Goal: Task Accomplishment & Management: Complete application form

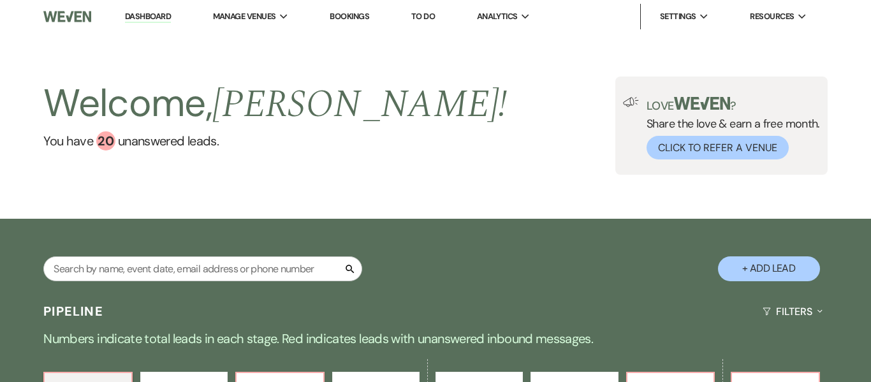
click at [770, 270] on button "+ Add Lead" at bounding box center [769, 268] width 102 height 25
select select "637"
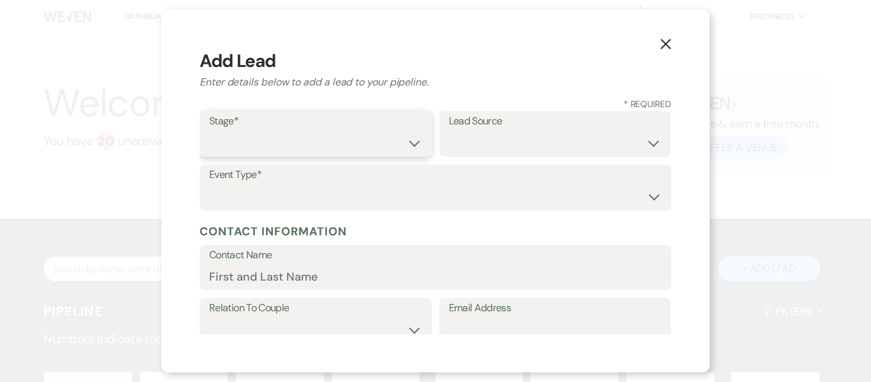
click at [407, 144] on select "Inquiry Follow Up Tour Requested Tour Confirmed Toured Proposal Sent Booked Lost" at bounding box center [315, 143] width 213 height 25
select select "1"
click at [209, 131] on select "Inquiry Follow Up Tour Requested Tour Confirmed Toured Proposal Sent Booked Lost" at bounding box center [315, 143] width 213 height 25
click at [577, 140] on select "Weven Venue Website Instagram Facebook Pinterest Google The Knot Wedding Wire H…" at bounding box center [555, 143] width 213 height 25
select select "22"
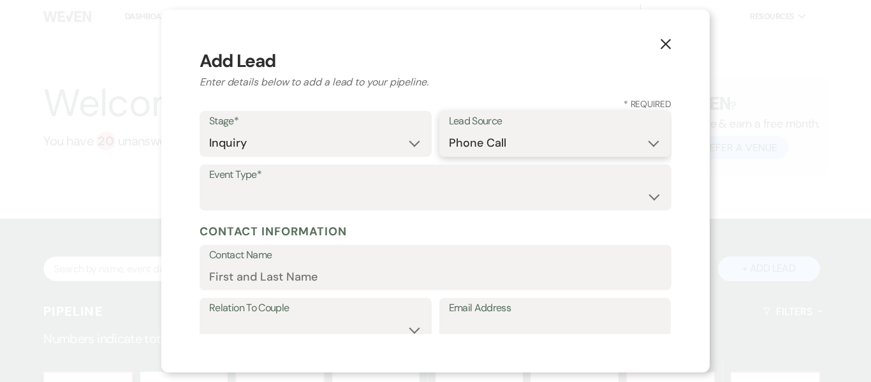
click at [449, 131] on select "Weven Venue Website Instagram Facebook Pinterest Google The Knot Wedding Wire H…" at bounding box center [555, 143] width 213 height 25
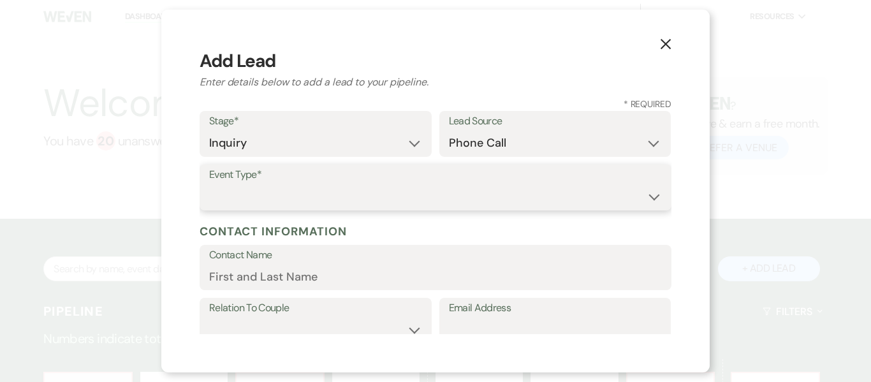
click at [306, 199] on select "Wedding Anniversary Party Baby Shower Bachelorette / Bachelor Party Birthday Pa…" at bounding box center [435, 196] width 453 height 25
select select "4"
click at [209, 184] on select "Wedding Anniversary Party Baby Shower Bachelorette / Bachelor Party Birthday Pa…" at bounding box center [435, 196] width 453 height 25
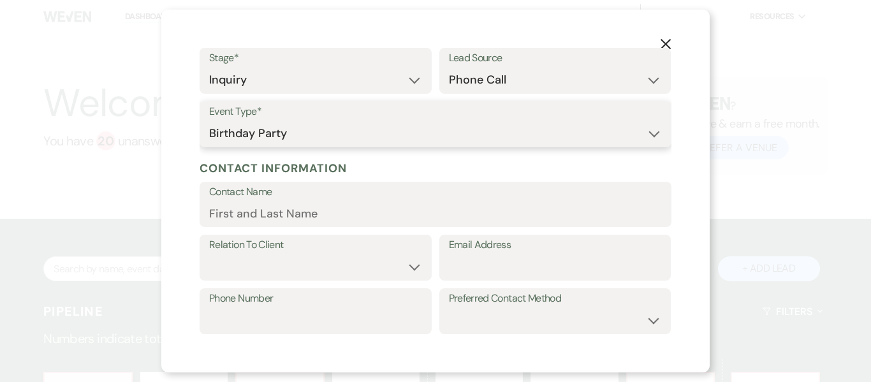
scroll to position [70, 0]
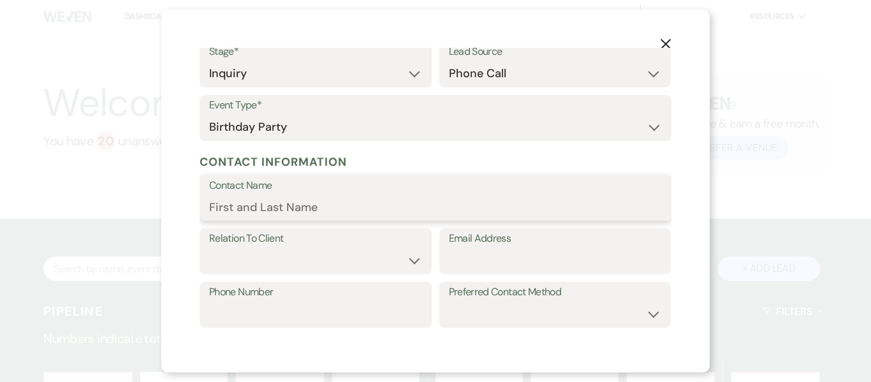
click at [353, 206] on input "Contact Name" at bounding box center [435, 206] width 453 height 25
type input "E"
click at [661, 46] on icon "X" at bounding box center [665, 43] width 11 height 11
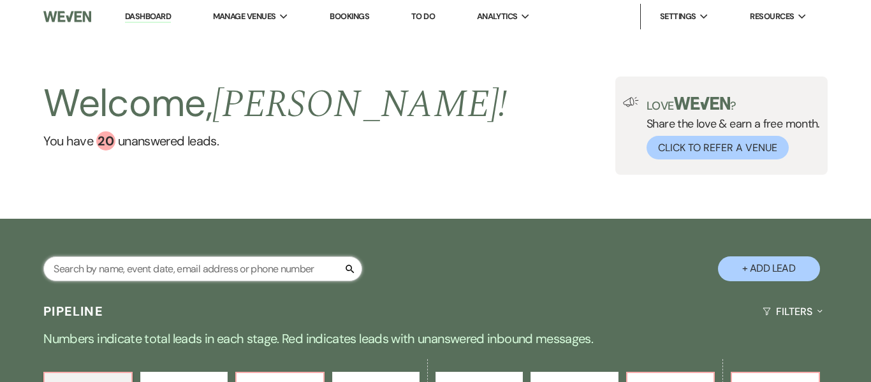
click at [209, 266] on input "text" at bounding box center [202, 268] width 319 height 25
type input "Eu"
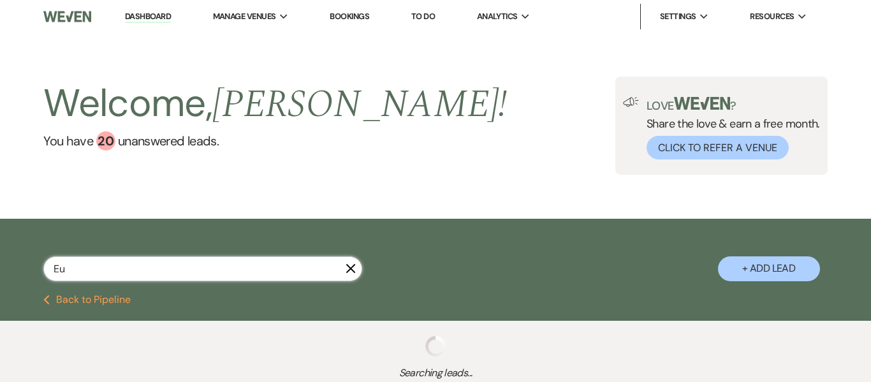
select select "8"
select select "5"
select select "9"
select select "2"
select select "9"
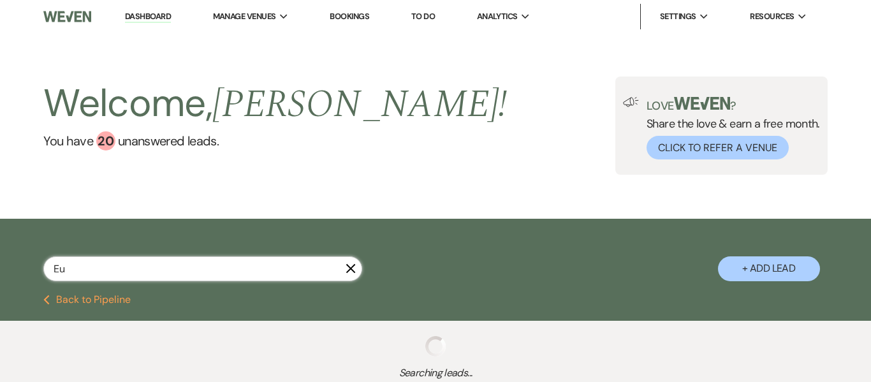
select select "9"
select select "2"
select select "8"
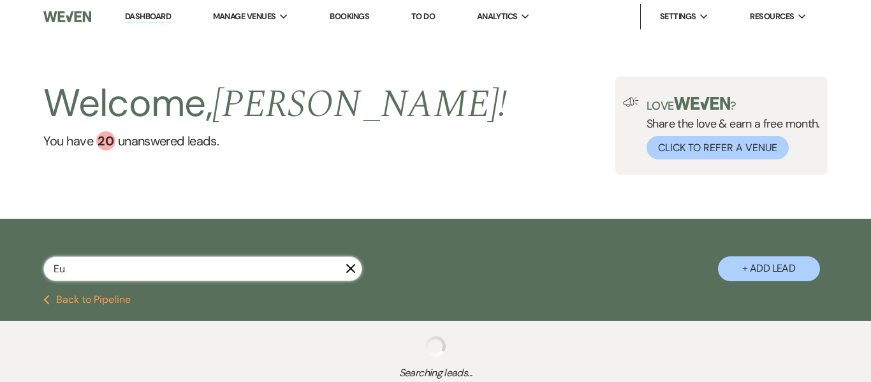
select select "5"
select select "8"
select select "5"
select select "8"
select select "11"
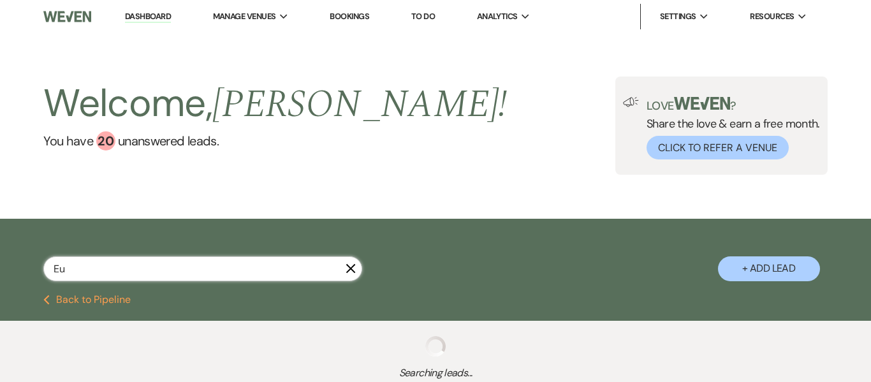
select select "8"
select select "5"
select select "8"
select select "5"
select select "8"
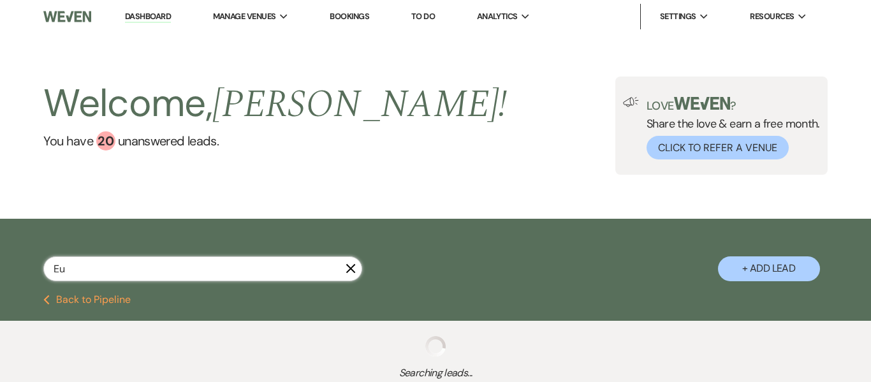
select select "5"
select select "8"
select select "5"
select select "8"
select select "5"
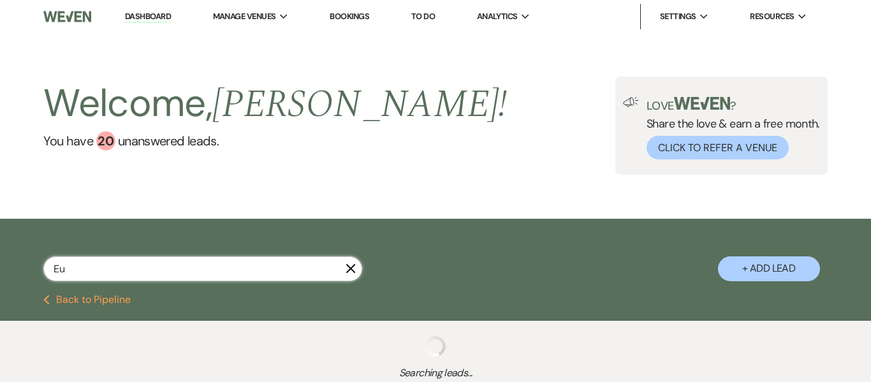
select select "8"
select select "5"
select select "8"
select select "5"
select select "8"
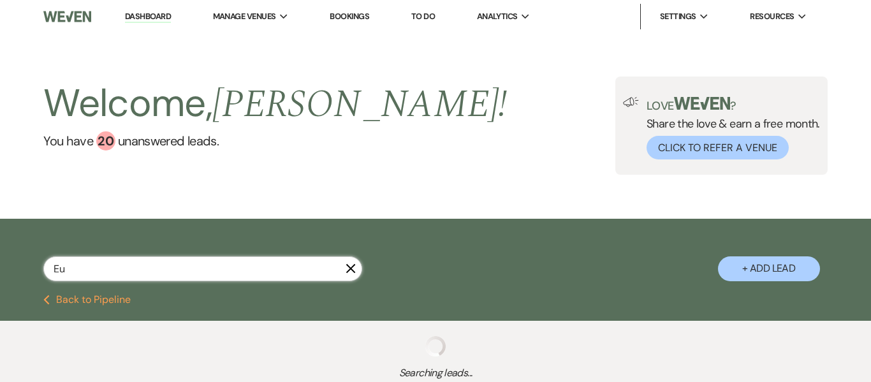
select select "8"
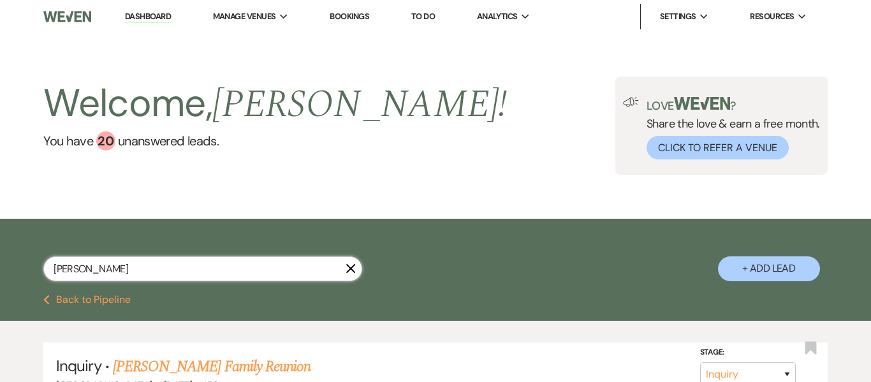
type input "Eucharia"
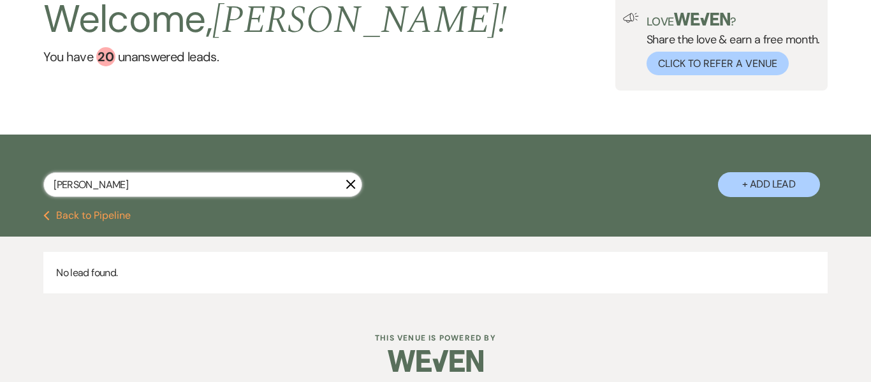
scroll to position [93, 0]
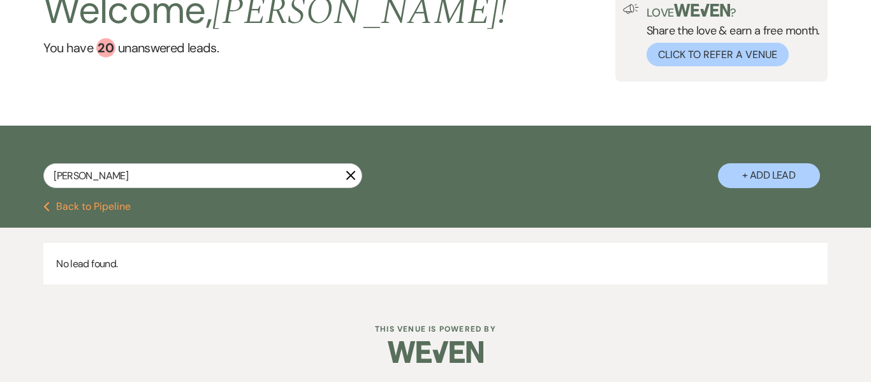
click at [785, 175] on button "+ Add Lead" at bounding box center [769, 175] width 102 height 25
select select "637"
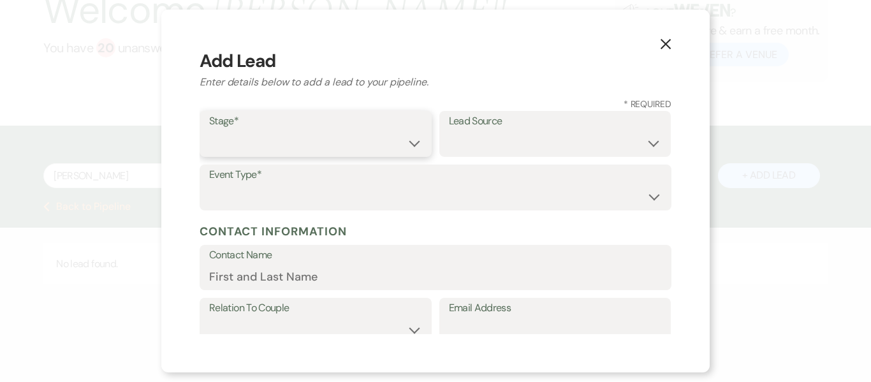
click at [319, 149] on select "Inquiry Follow Up Tour Requested Tour Confirmed Toured Proposal Sent Booked Lost" at bounding box center [315, 143] width 213 height 25
select select "1"
click at [209, 131] on select "Inquiry Follow Up Tour Requested Tour Confirmed Toured Proposal Sent Booked Lost" at bounding box center [315, 143] width 213 height 25
click at [537, 152] on select "Weven Venue Website Instagram Facebook Pinterest Google The Knot Wedding Wire H…" at bounding box center [555, 143] width 213 height 25
select select "22"
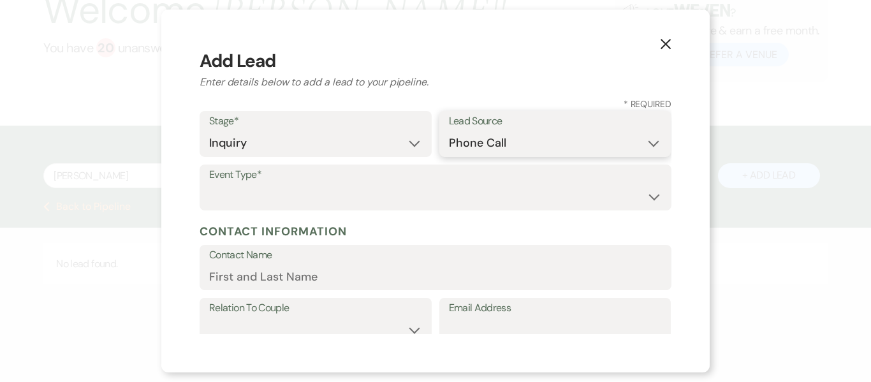
click at [449, 131] on select "Weven Venue Website Instagram Facebook Pinterest Google The Knot Wedding Wire H…" at bounding box center [555, 143] width 213 height 25
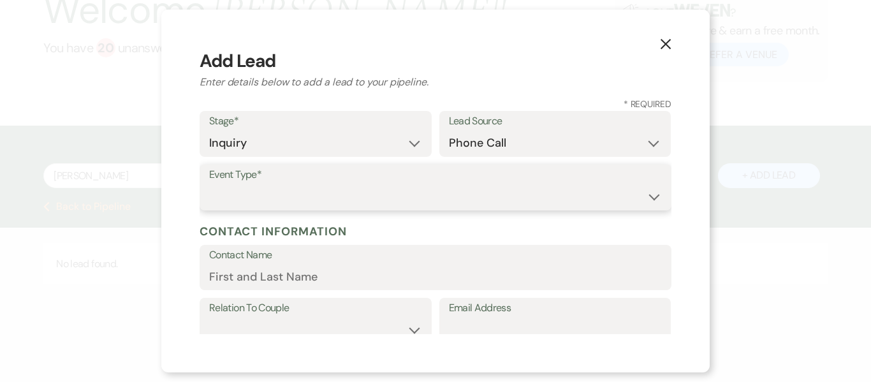
click at [257, 200] on select "Wedding Anniversary Party Baby Shower Bachelorette / Bachelor Party Birthday Pa…" at bounding box center [435, 196] width 453 height 25
select select "4"
click at [209, 184] on select "Wedding Anniversary Party Baby Shower Bachelorette / Bachelor Party Birthday Pa…" at bounding box center [435, 196] width 453 height 25
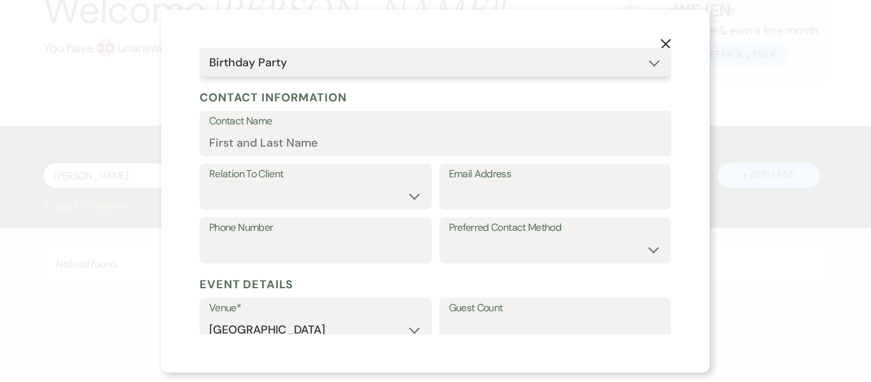
scroll to position [144, 0]
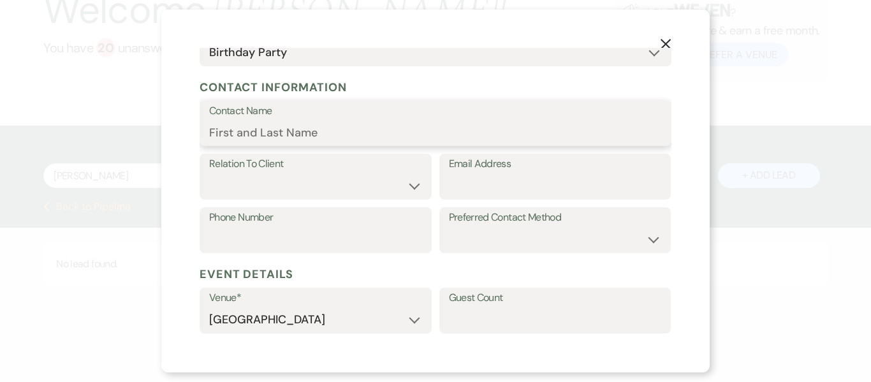
click at [330, 134] on input "Contact Name" at bounding box center [435, 132] width 453 height 25
type input "[PERSON_NAME]"
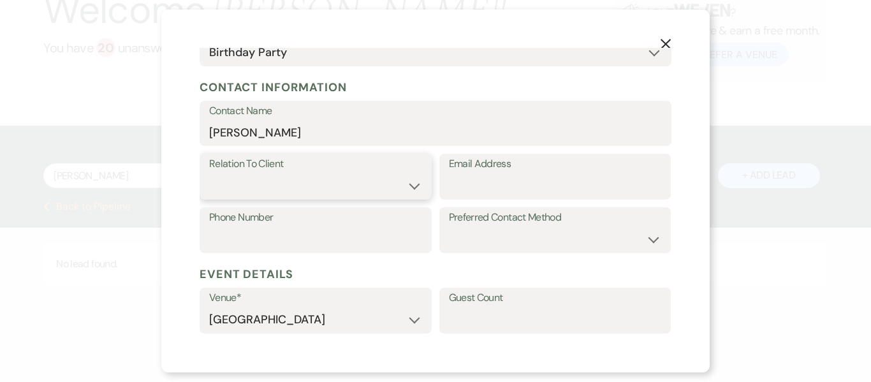
select select "1"
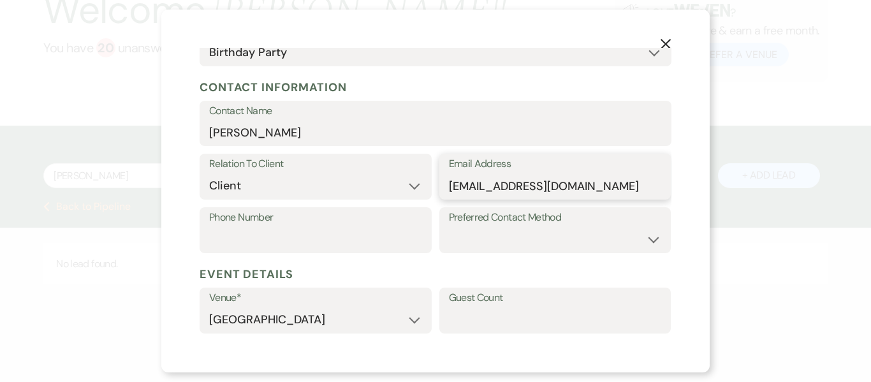
type input "beucharia@yahoo.com"
type input "6789332707"
click at [633, 241] on select "Email Phone Text" at bounding box center [555, 239] width 213 height 25
select select "email"
click at [449, 227] on select "Email Phone Text" at bounding box center [555, 239] width 213 height 25
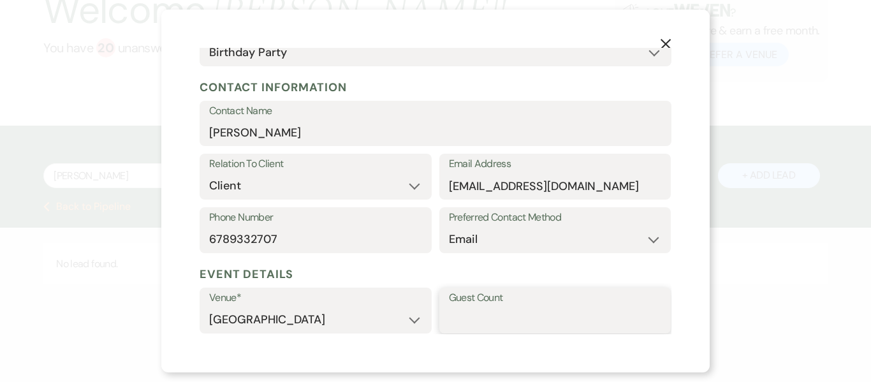
click at [502, 325] on input "Guest Count" at bounding box center [555, 319] width 213 height 25
type input "100"
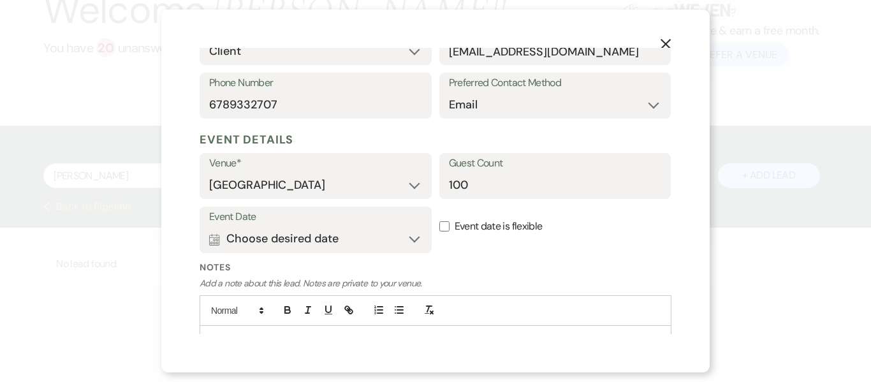
scroll to position [339, 0]
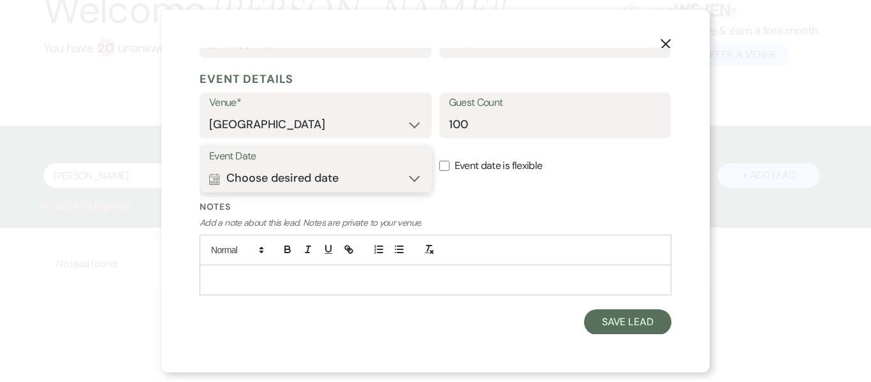
click at [416, 180] on button "Calendar Choose desired date Expand" at bounding box center [315, 179] width 213 height 26
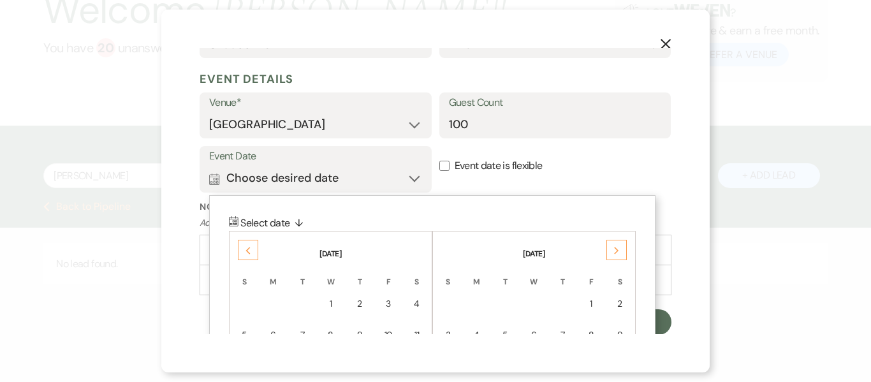
click at [617, 251] on use at bounding box center [616, 250] width 4 height 7
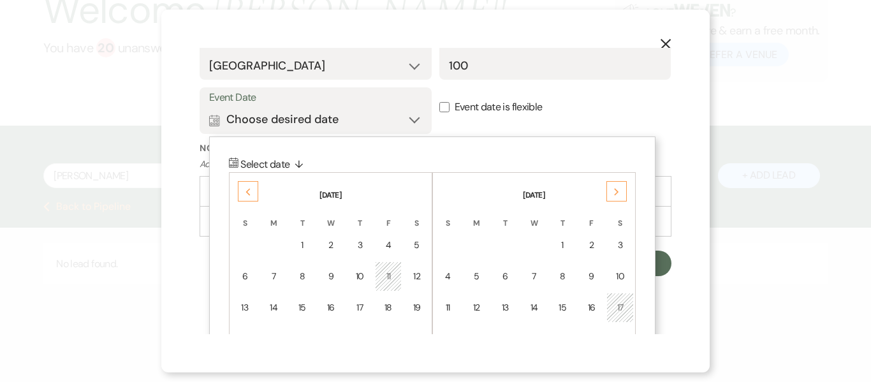
scroll to position [397, 0]
click at [610, 275] on td "10" at bounding box center [619, 277] width 27 height 30
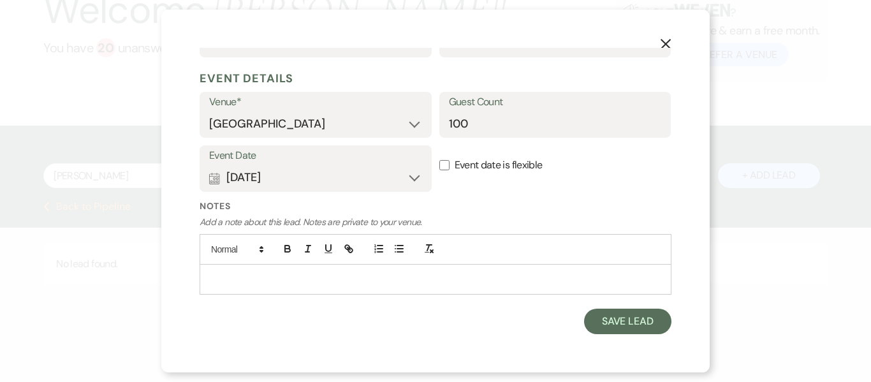
scroll to position [339, 0]
click at [448, 166] on input "Event date is flexible" at bounding box center [444, 166] width 10 height 10
checkbox input "true"
click at [314, 276] on p at bounding box center [435, 280] width 451 height 14
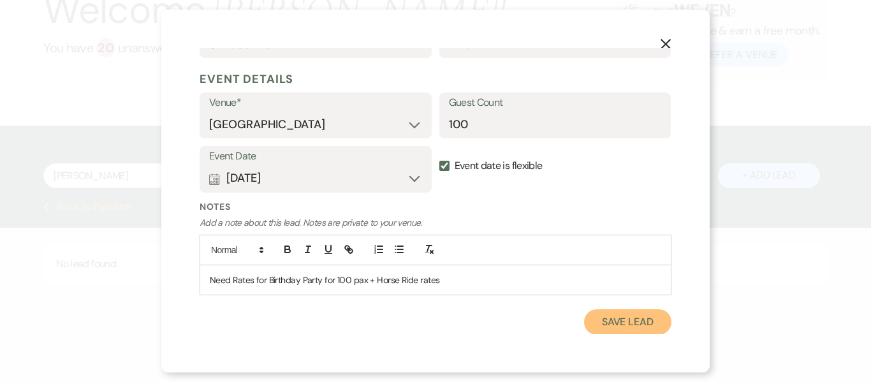
click at [627, 321] on button "Save Lead" at bounding box center [627, 322] width 87 height 26
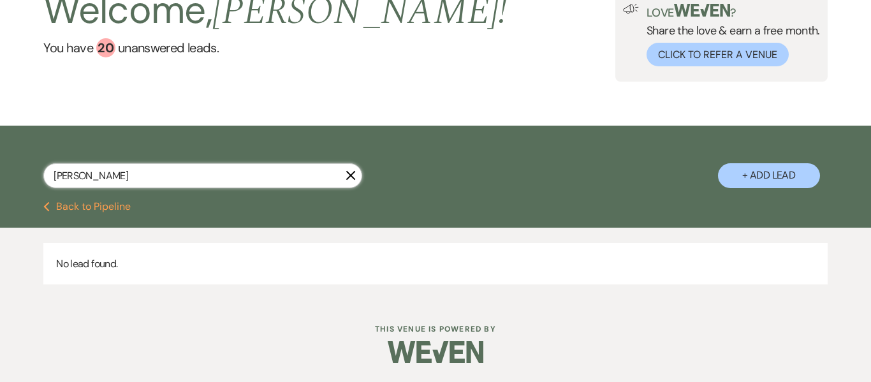
click at [240, 172] on input "Eucharia" at bounding box center [202, 175] width 319 height 25
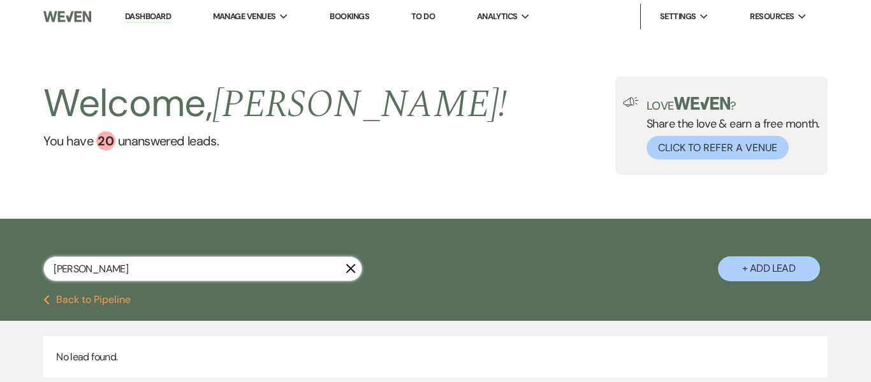
drag, startPoint x: 115, startPoint y: 270, endPoint x: 0, endPoint y: 267, distance: 114.8
click at [0, 267] on div "Eucharia X + Add Lead" at bounding box center [435, 258] width 871 height 66
click at [156, 15] on link "Dashboard" at bounding box center [148, 17] width 46 height 12
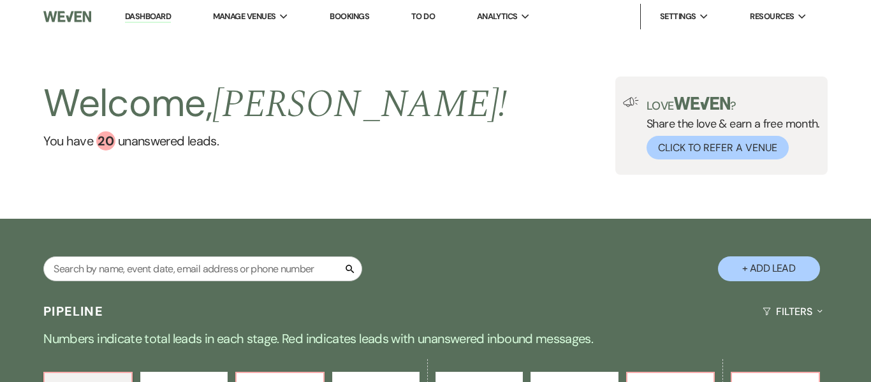
click at [156, 15] on link "Dashboard" at bounding box center [148, 17] width 46 height 12
click at [155, 266] on input "text" at bounding box center [202, 268] width 319 height 25
click at [82, 270] on input "text" at bounding box center [202, 268] width 319 height 25
paste input "Eucharia"
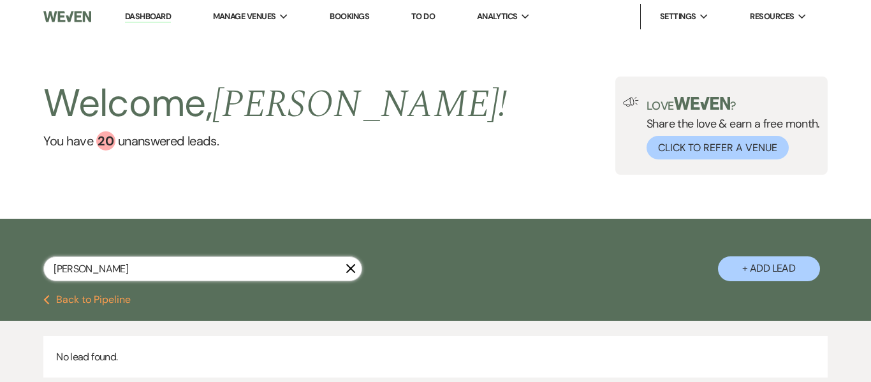
type input "Eucharia"
click at [152, 17] on link "Dashboard" at bounding box center [148, 17] width 46 height 12
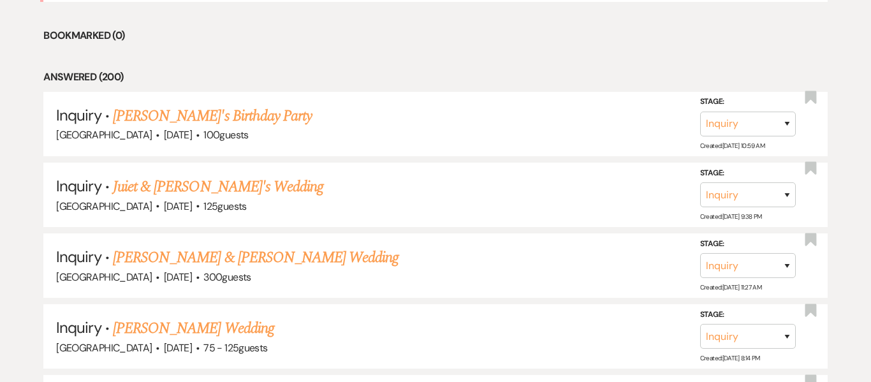
scroll to position [636, 0]
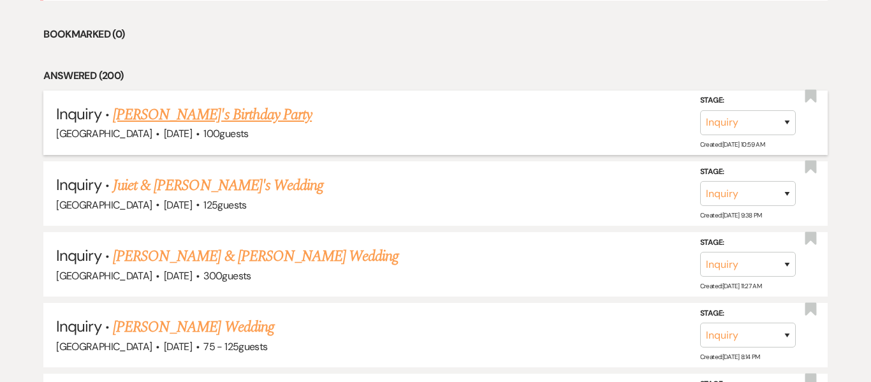
click at [244, 115] on link "[PERSON_NAME]'s Birthday Party" at bounding box center [212, 114] width 199 height 23
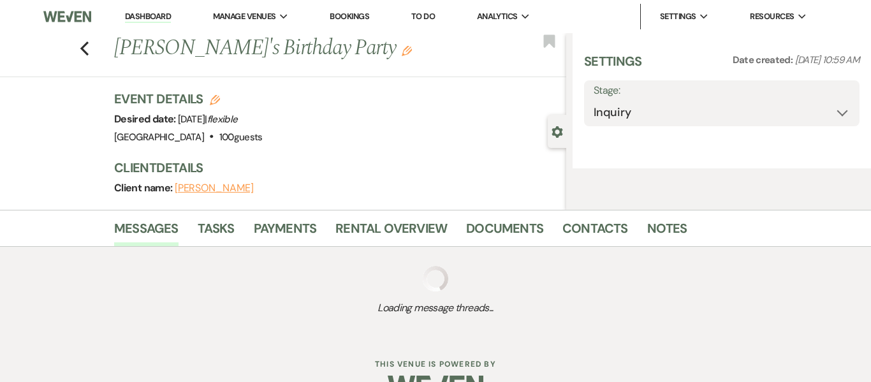
select select "22"
select select "4"
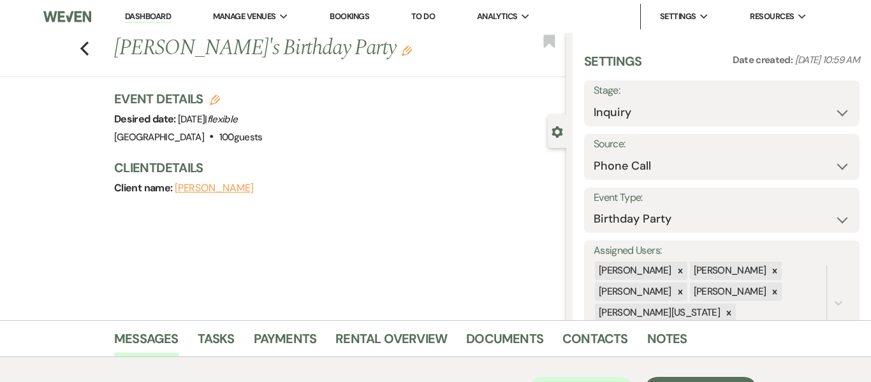
click at [142, 17] on link "Dashboard" at bounding box center [148, 17] width 46 height 12
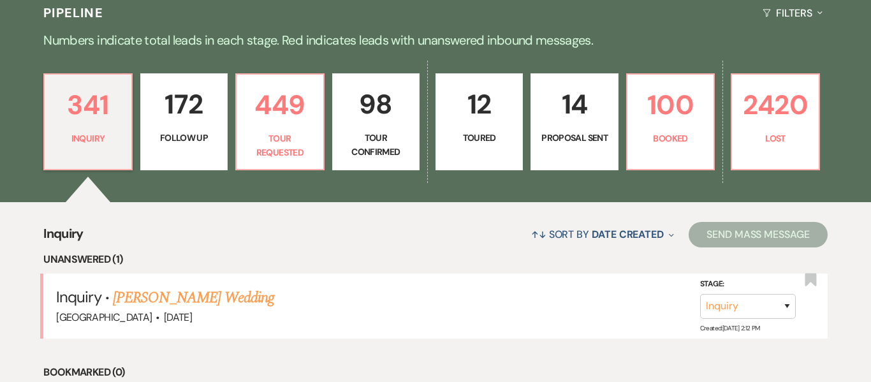
scroll to position [300, 0]
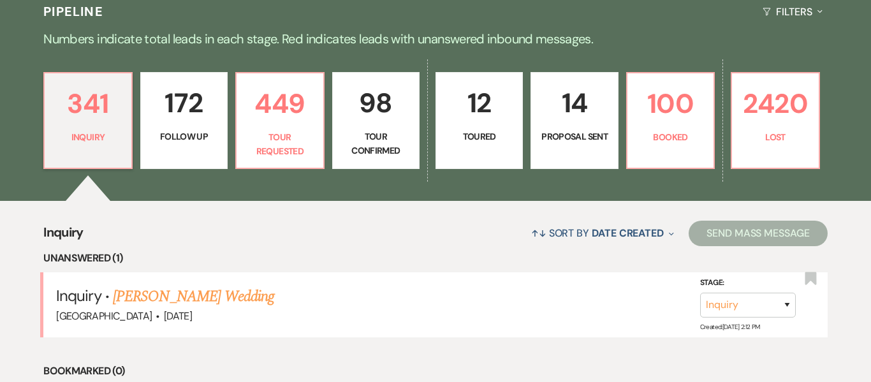
click at [590, 116] on p "14" at bounding box center [574, 103] width 71 height 43
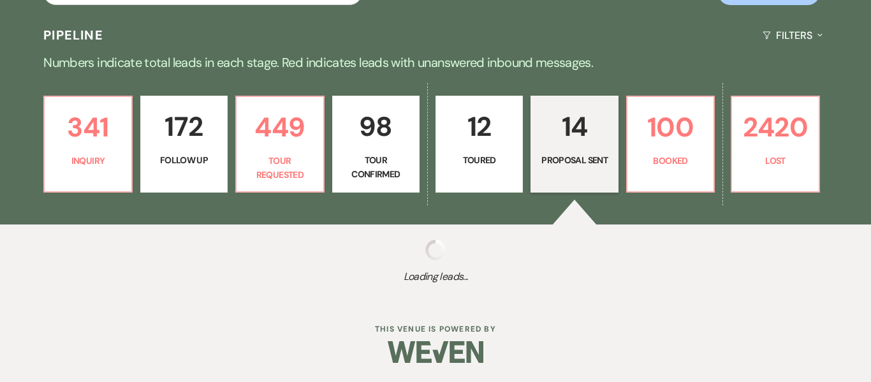
scroll to position [300, 0]
select select "6"
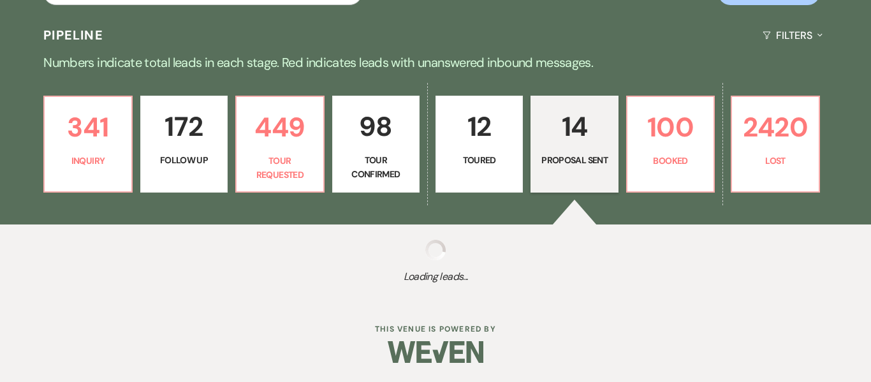
select select "6"
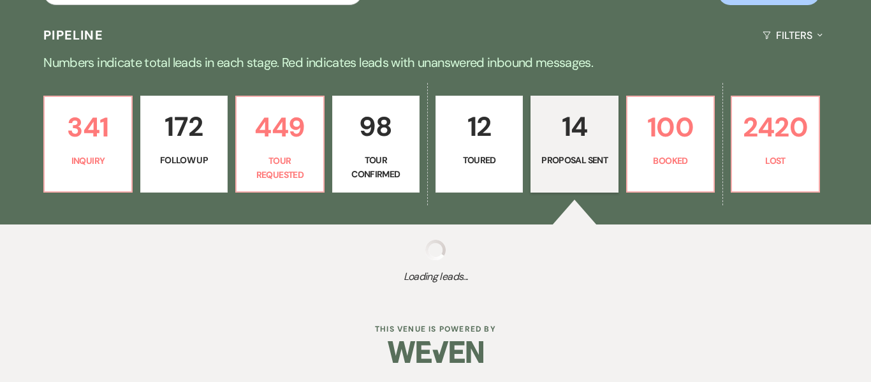
select select "6"
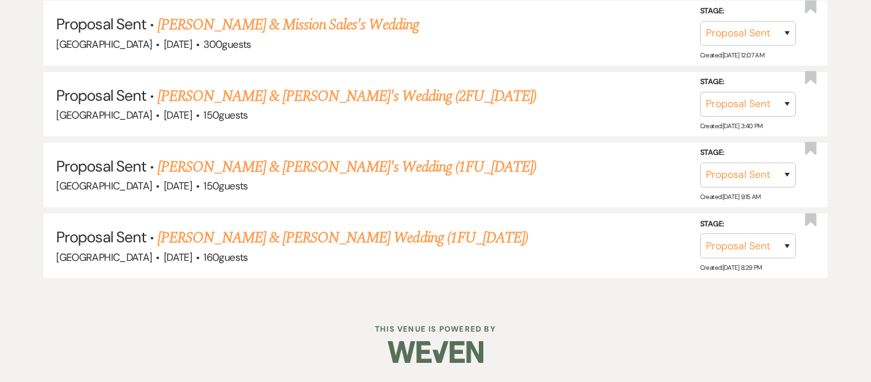
scroll to position [0, 0]
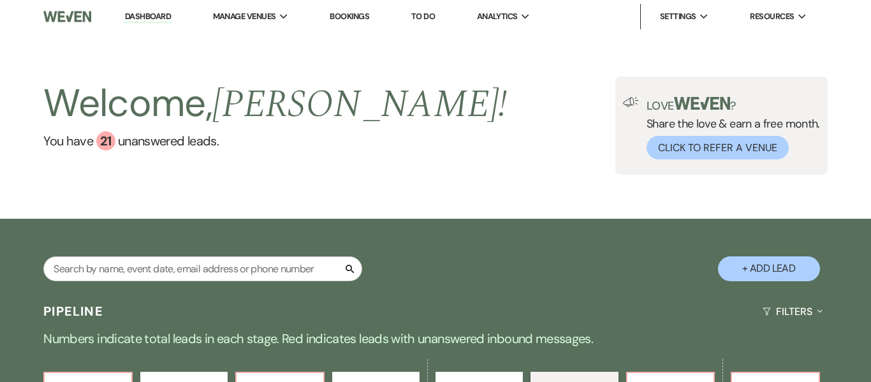
click at [152, 11] on link "Dashboard" at bounding box center [148, 17] width 46 height 12
click at [263, 269] on input "text" at bounding box center [202, 268] width 319 height 25
drag, startPoint x: 58, startPoint y: 268, endPoint x: 125, endPoint y: 269, distance: 67.0
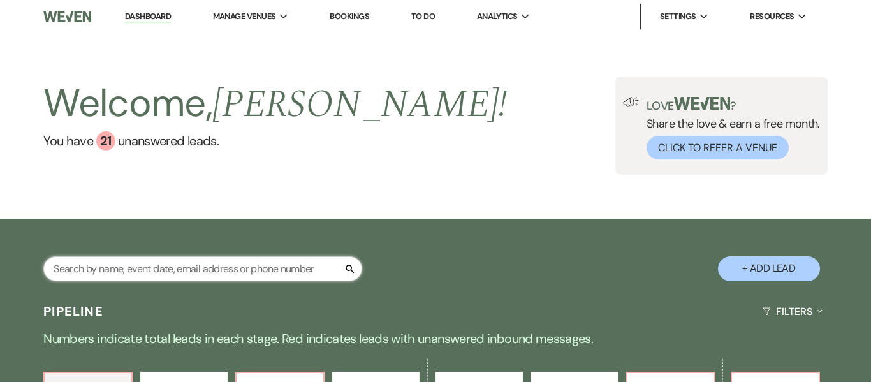
click at [125, 269] on input "text" at bounding box center [202, 268] width 319 height 25
click at [358, 178] on div "Welcome, [PERSON_NAME] ! You have 21 unanswered lead s . Love ? Share the love …" at bounding box center [435, 126] width 871 height 186
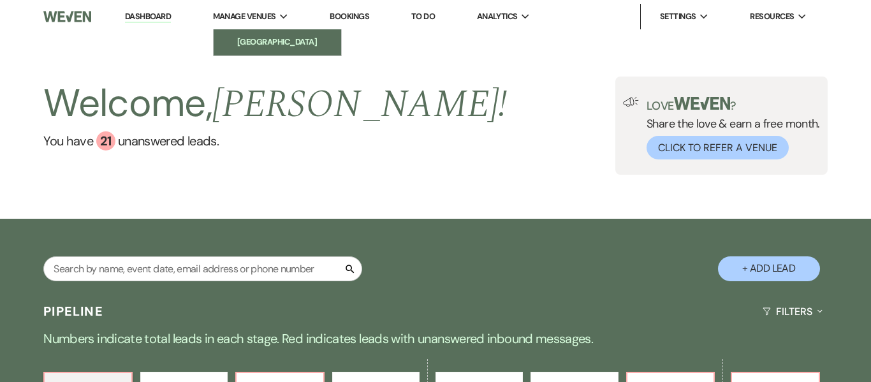
click at [282, 41] on li "[GEOGRAPHIC_DATA]" at bounding box center [277, 42] width 115 height 13
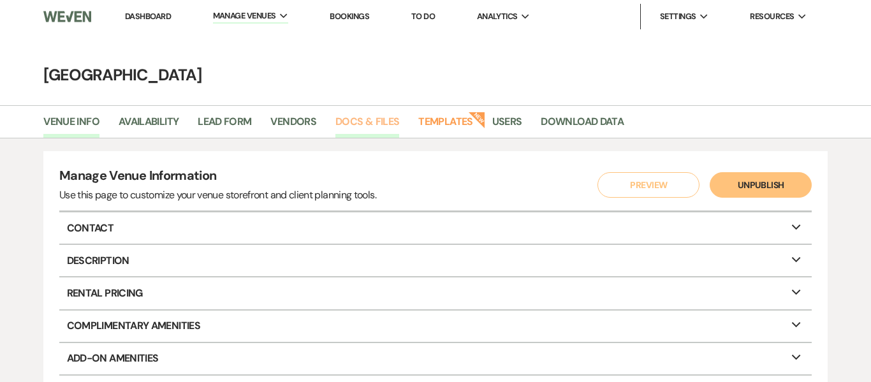
click at [362, 122] on link "Docs & Files" at bounding box center [367, 126] width 64 height 24
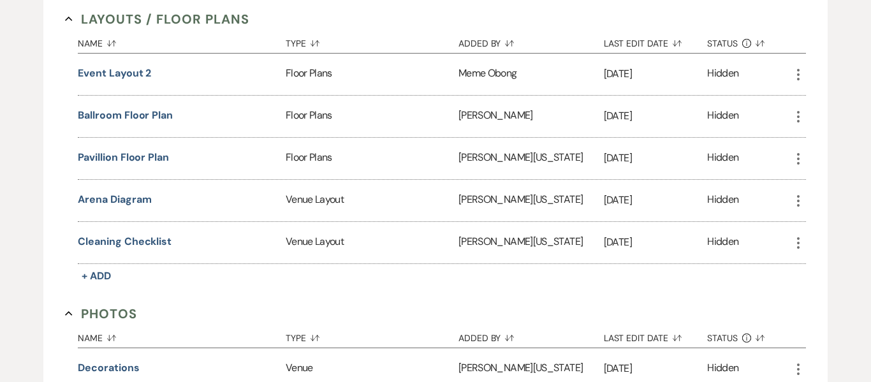
scroll to position [616, 0]
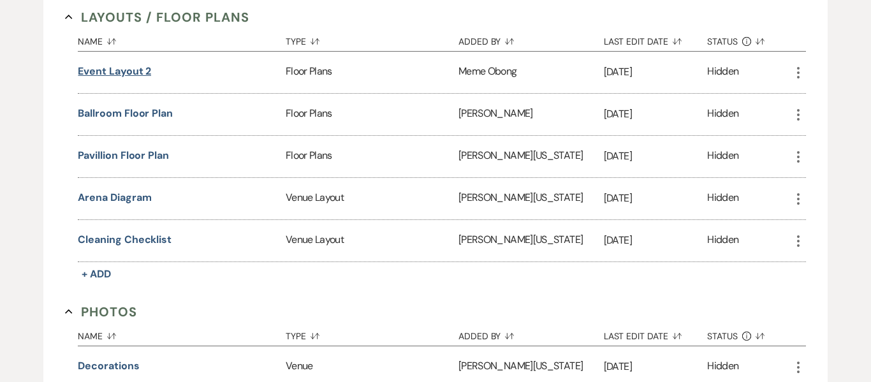
click at [130, 72] on button "Event layout 2" at bounding box center [114, 71] width 73 height 15
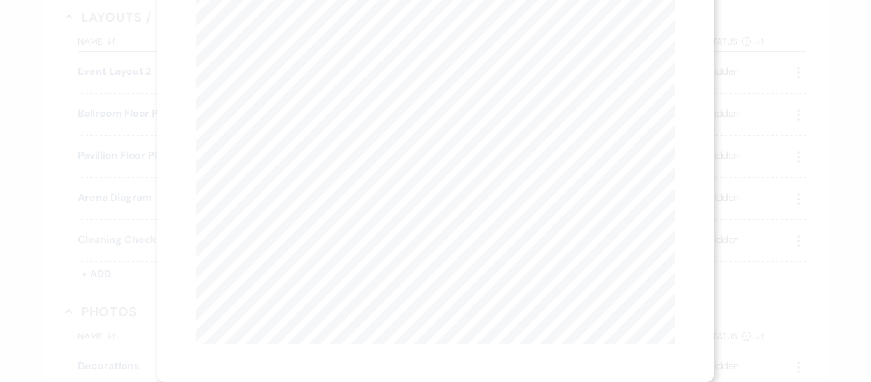
scroll to position [0, 0]
click at [667, 38] on icon "X" at bounding box center [669, 34] width 11 height 11
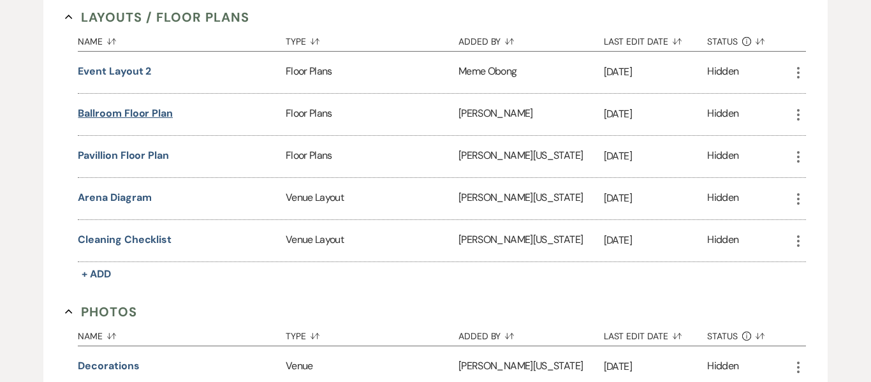
click at [136, 118] on button "Ballroom Floor Plan" at bounding box center [125, 113] width 94 height 15
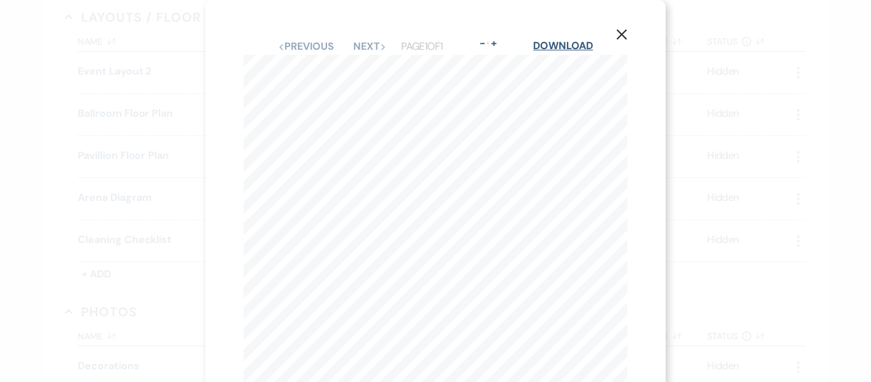
click at [571, 50] on link "Download" at bounding box center [562, 45] width 59 height 13
click at [624, 34] on icon "X" at bounding box center [621, 34] width 11 height 11
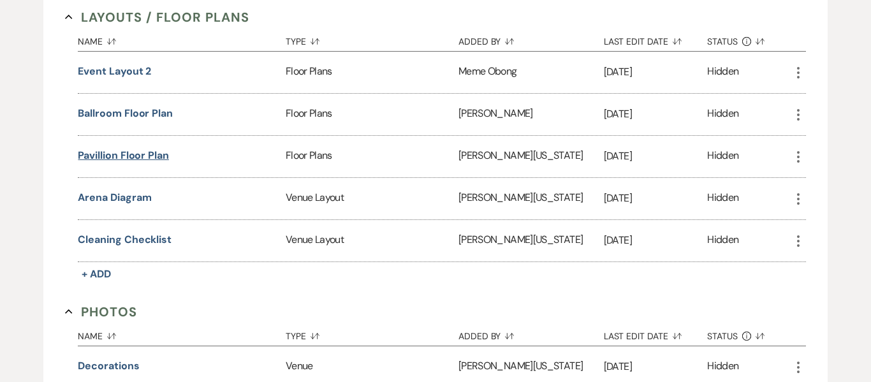
click at [133, 159] on button "Pavillion Floor Plan" at bounding box center [123, 155] width 91 height 15
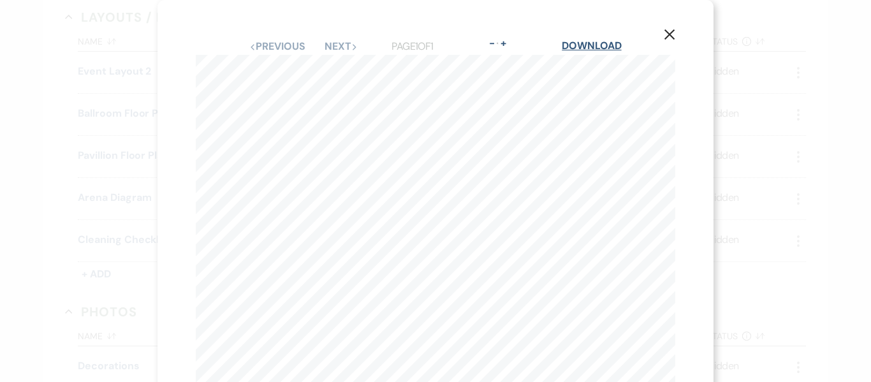
click at [590, 48] on link "Download" at bounding box center [591, 45] width 59 height 13
click at [673, 38] on use "button" at bounding box center [669, 34] width 10 height 10
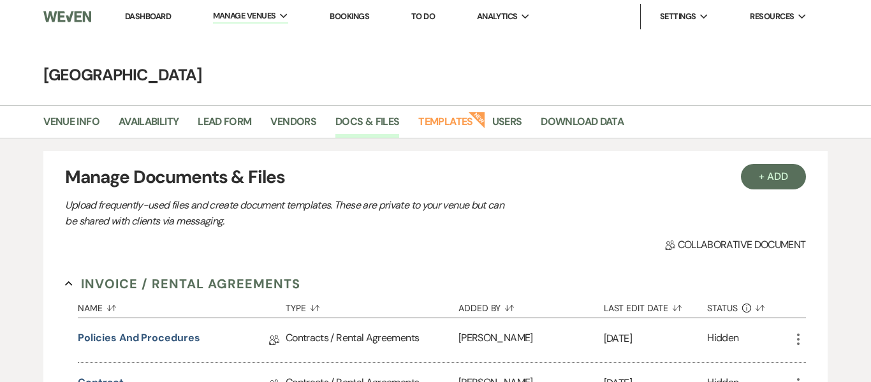
click at [147, 13] on link "Dashboard" at bounding box center [148, 16] width 46 height 11
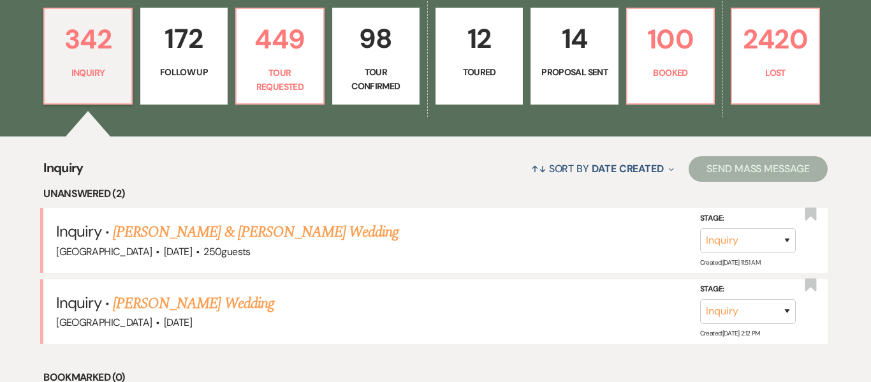
scroll to position [363, 0]
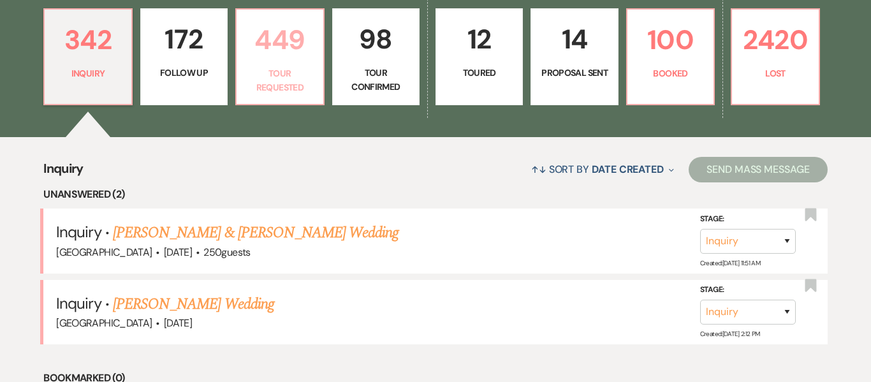
click at [291, 46] on p "449" at bounding box center [279, 39] width 71 height 43
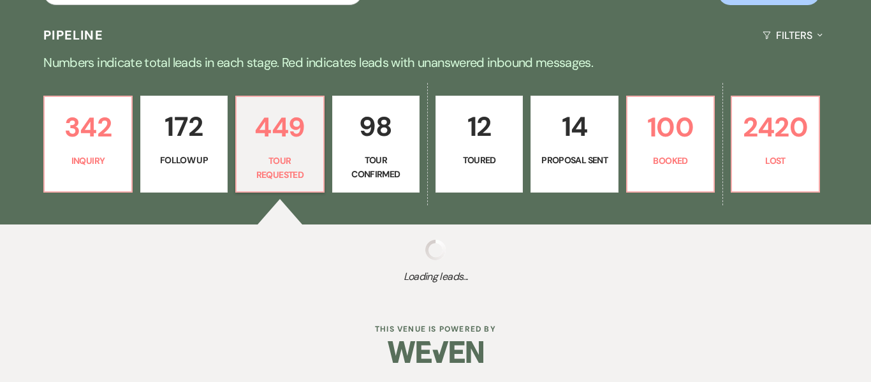
scroll to position [276, 0]
select select "2"
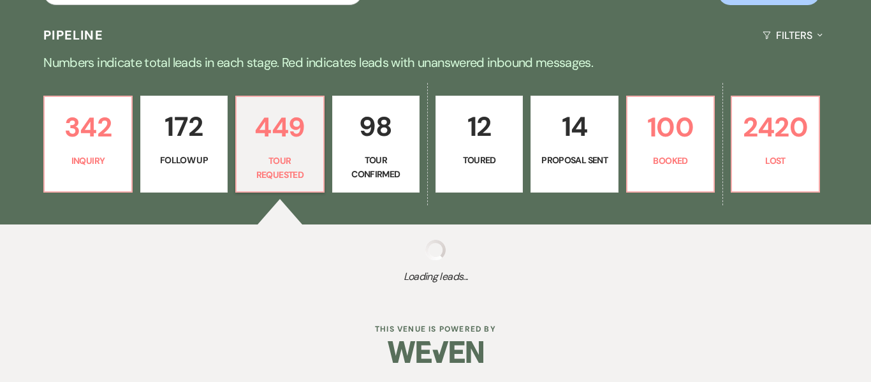
select select "2"
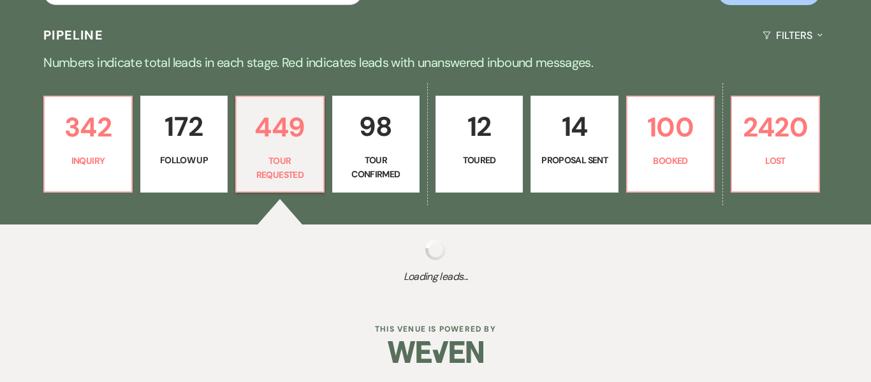
select select "2"
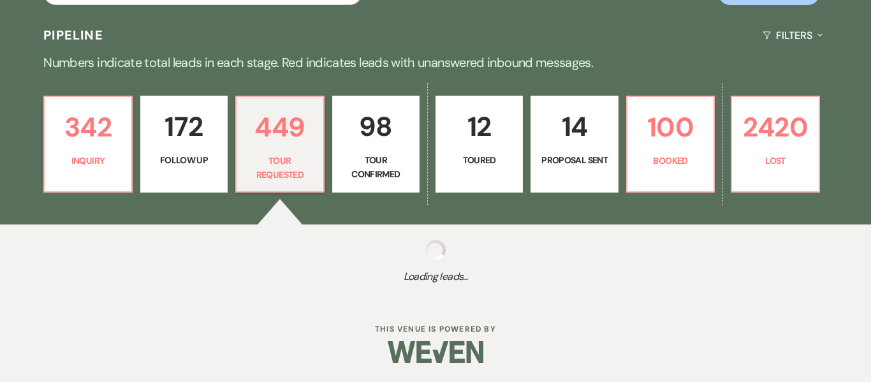
select select "2"
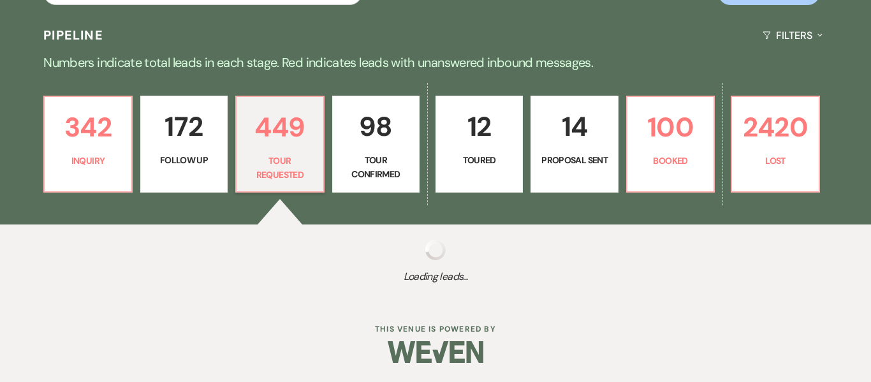
select select "2"
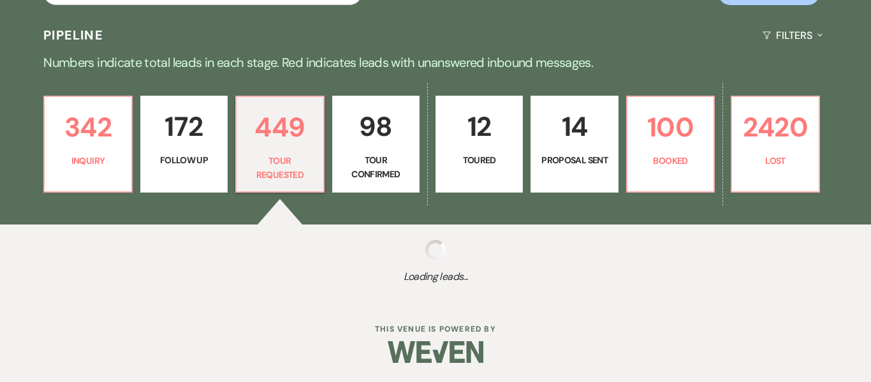
select select "2"
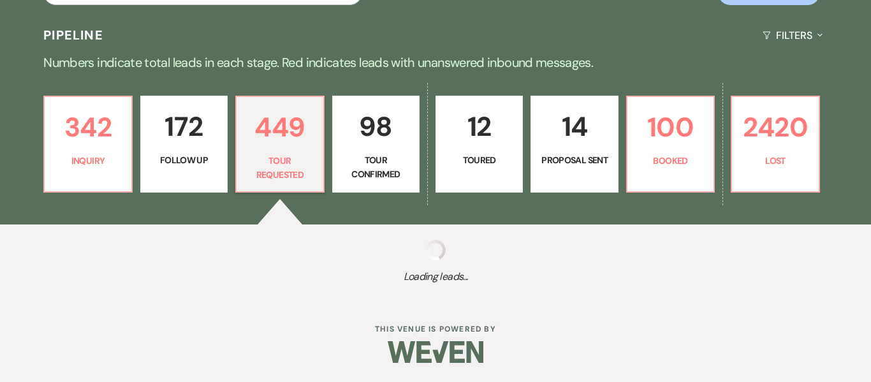
select select "2"
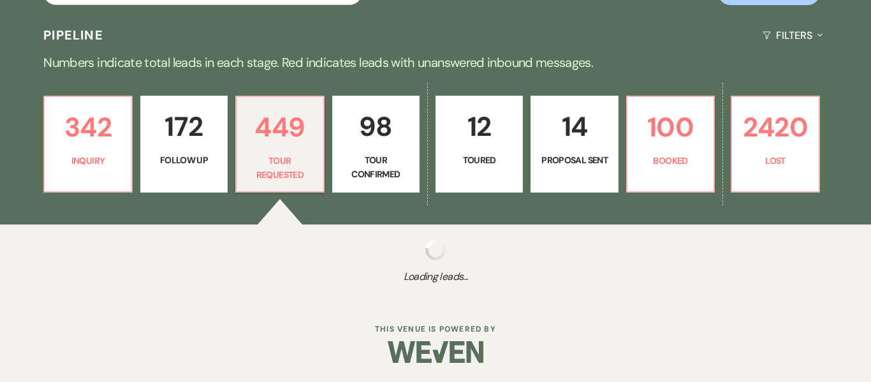
select select "2"
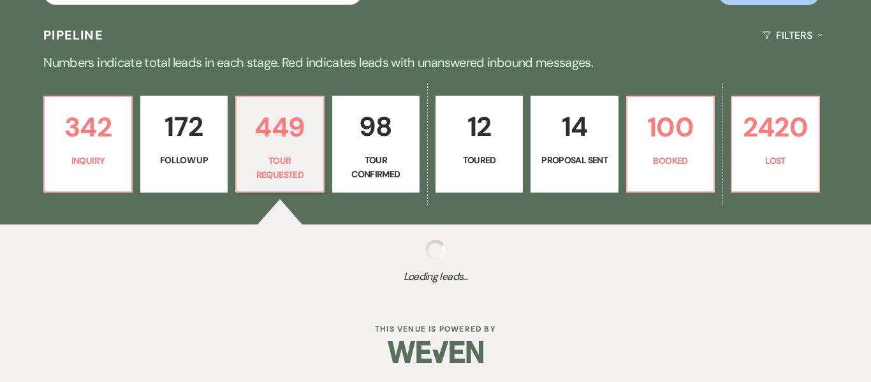
select select "2"
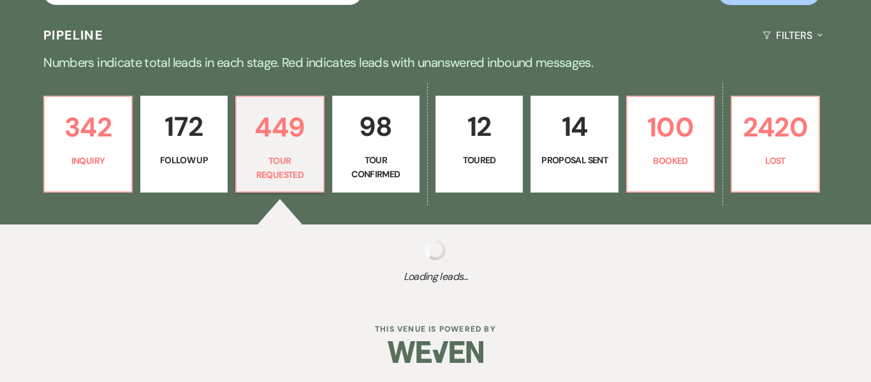
select select "2"
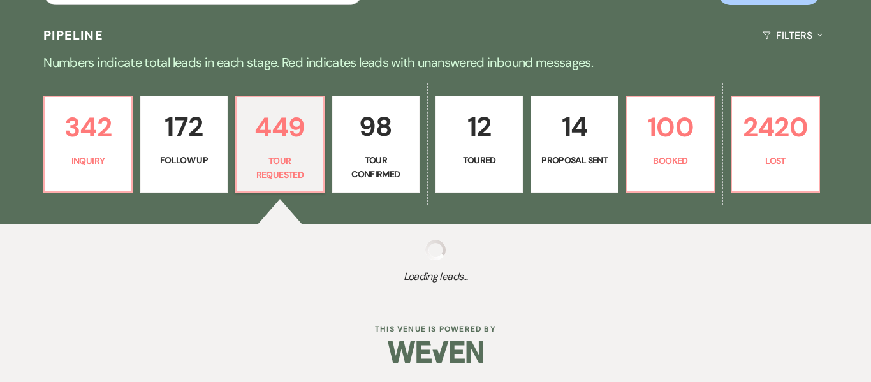
select select "2"
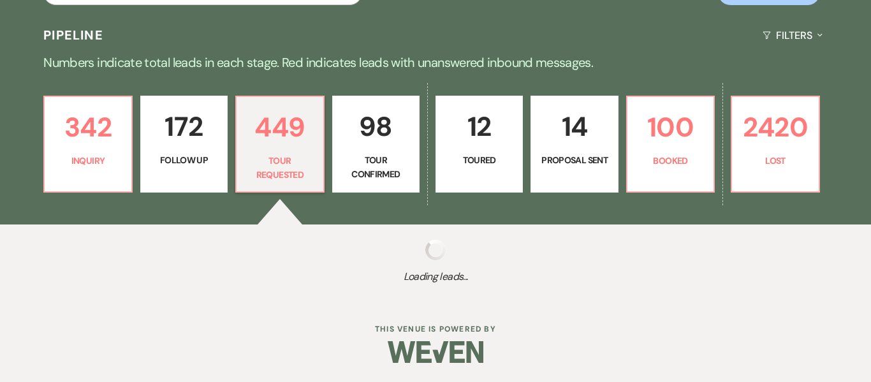
select select "2"
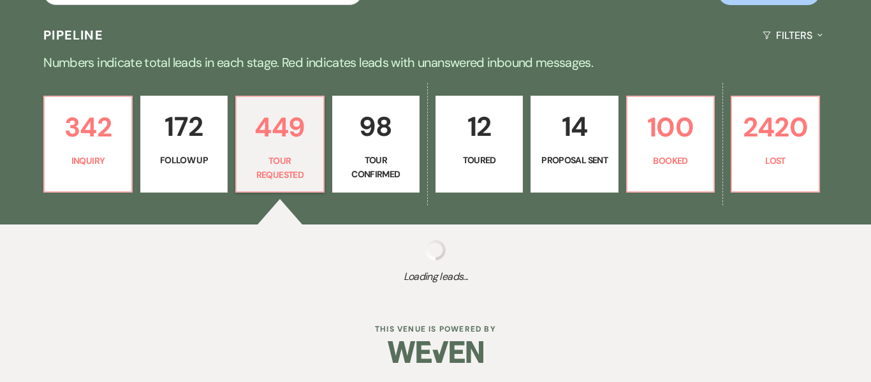
select select "2"
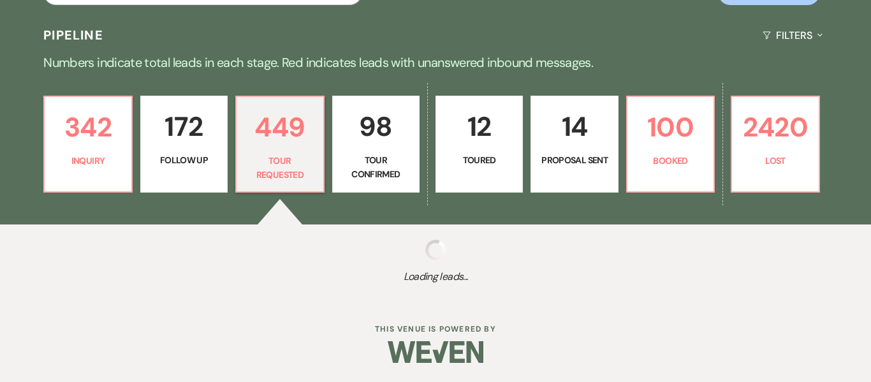
select select "2"
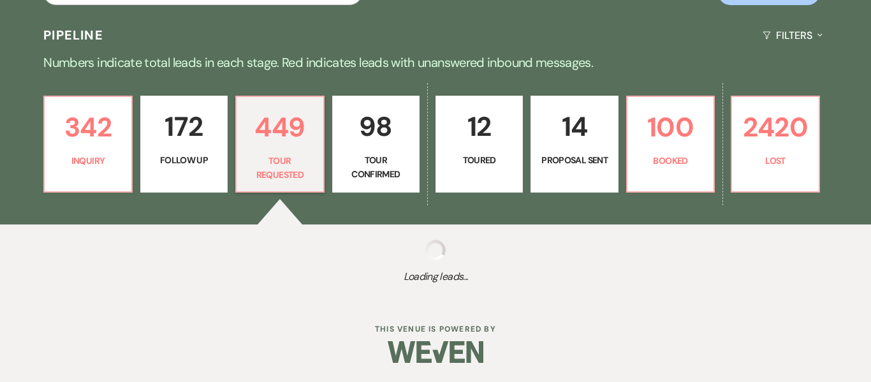
select select "2"
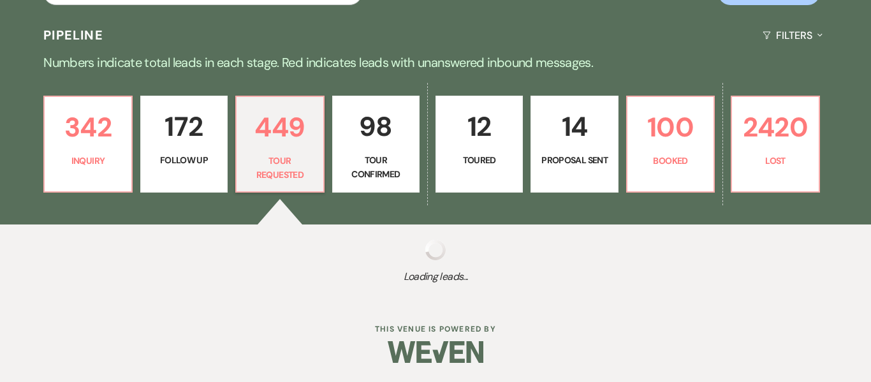
select select "2"
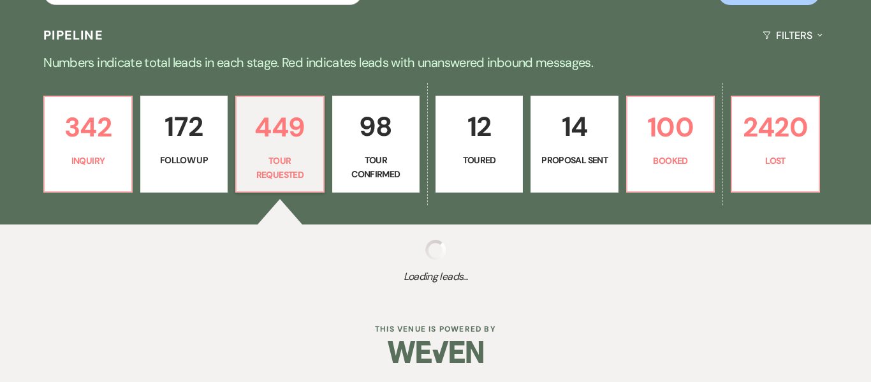
select select "2"
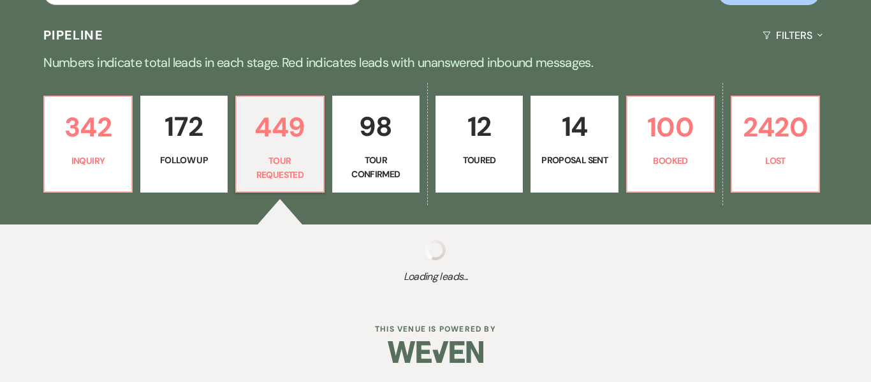
select select "2"
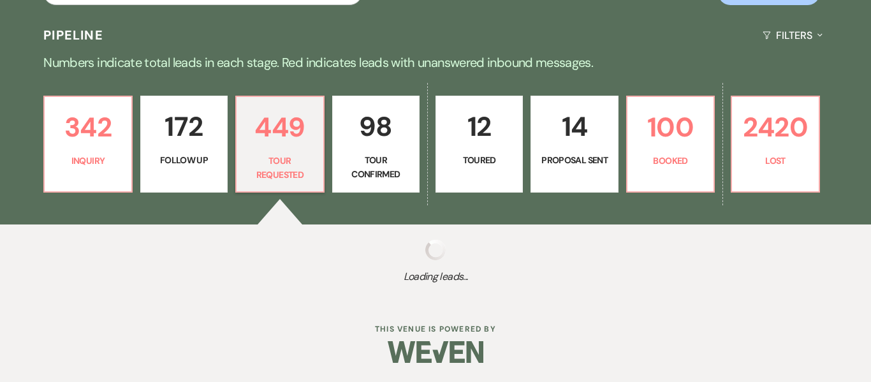
select select "2"
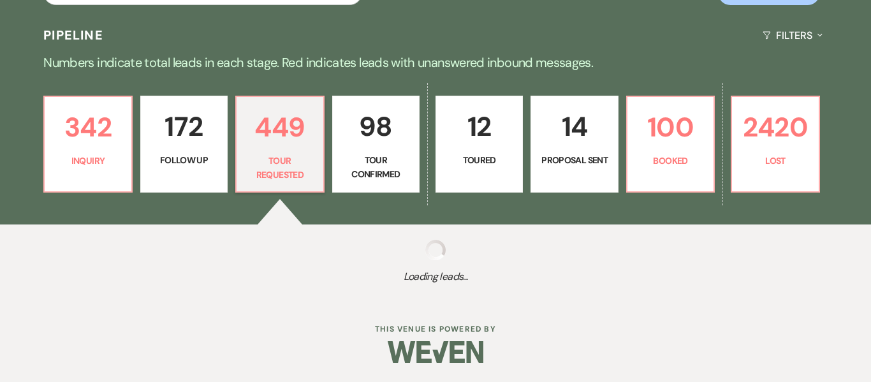
select select "2"
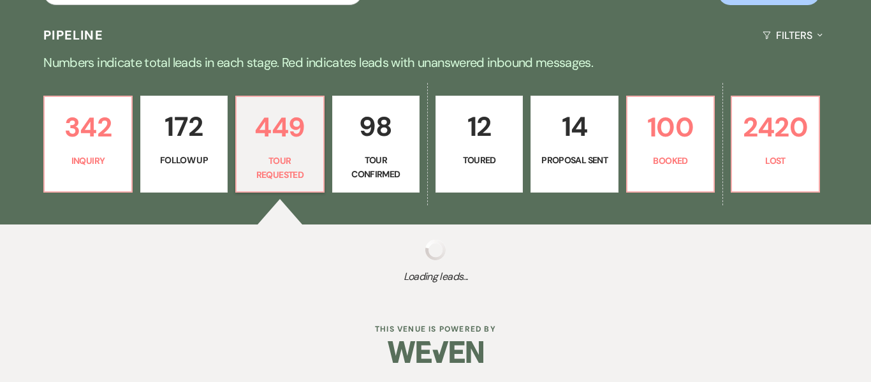
select select "2"
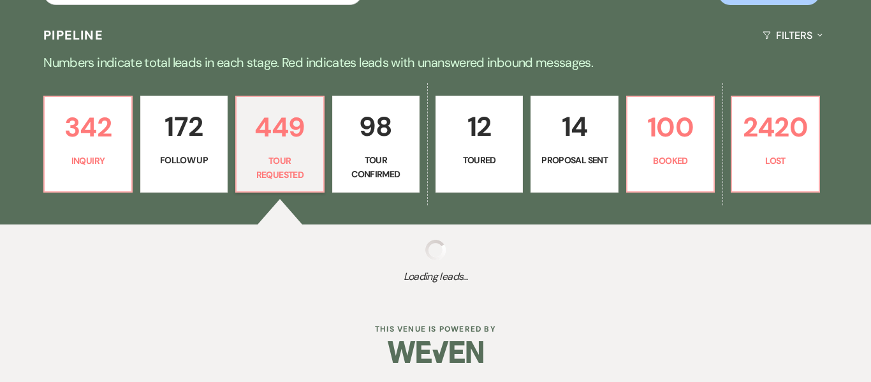
select select "2"
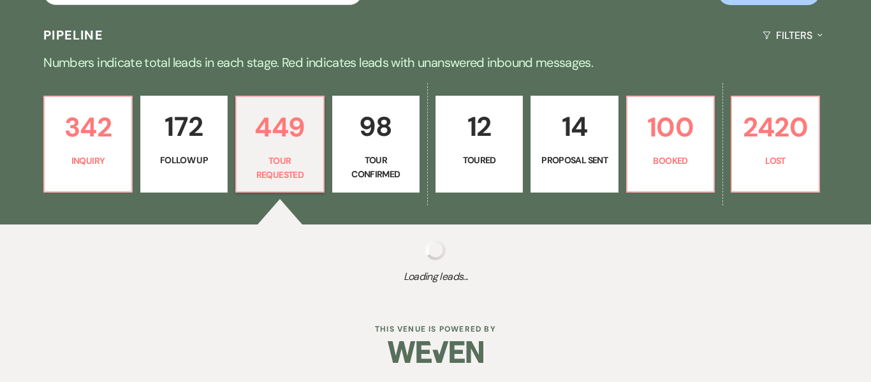
select select "2"
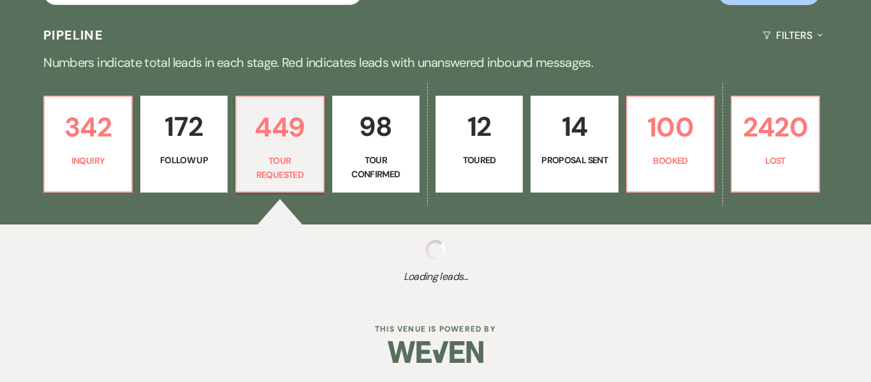
select select "2"
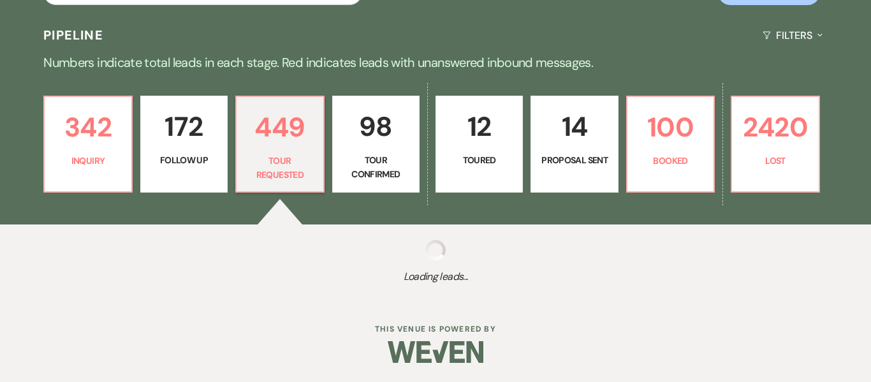
select select "2"
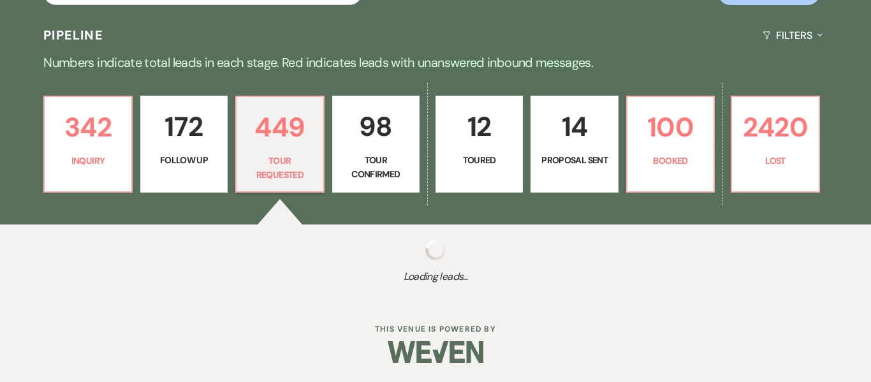
select select "2"
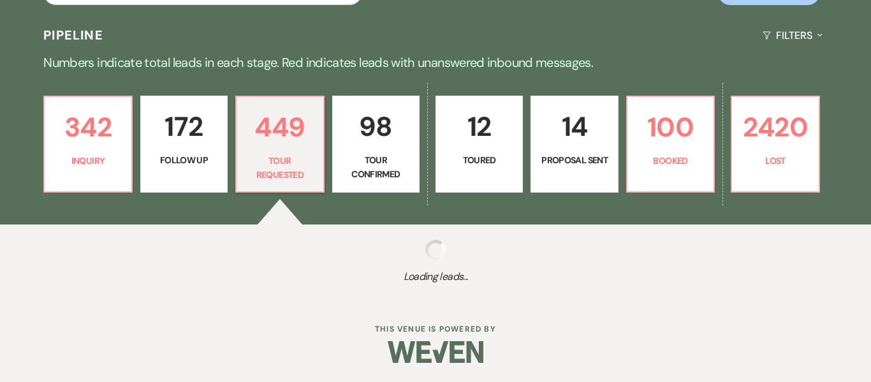
select select "2"
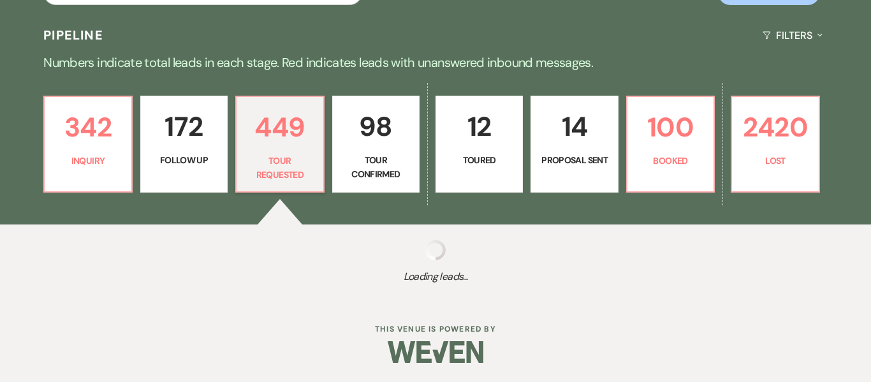
select select "2"
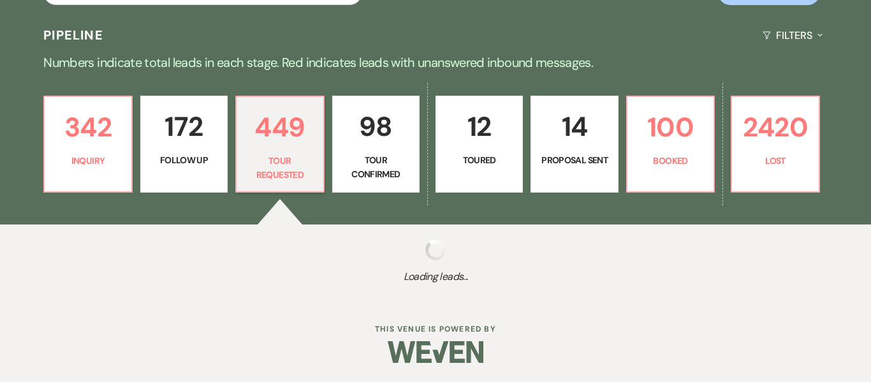
select select "2"
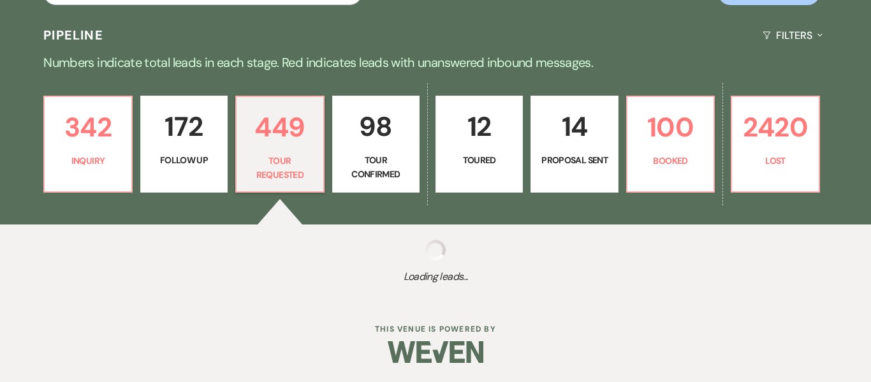
select select "2"
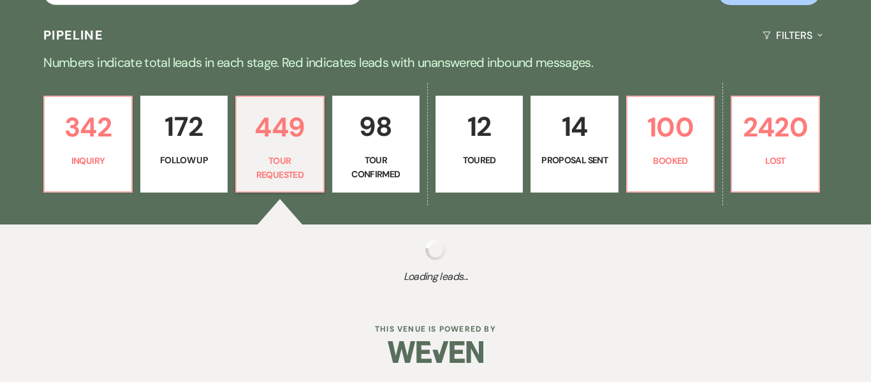
select select "2"
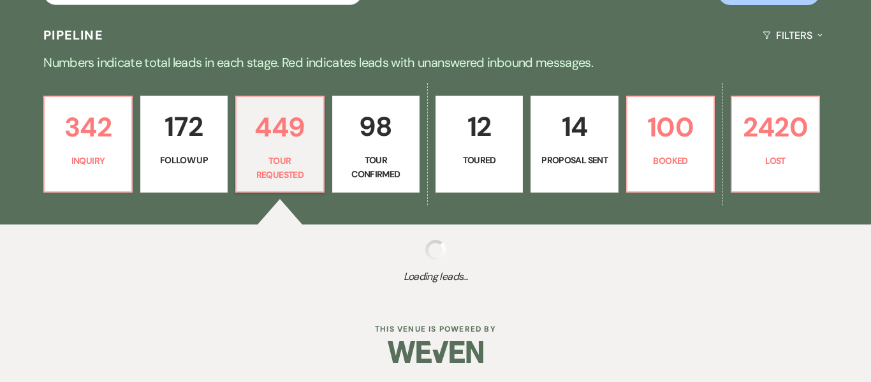
select select "2"
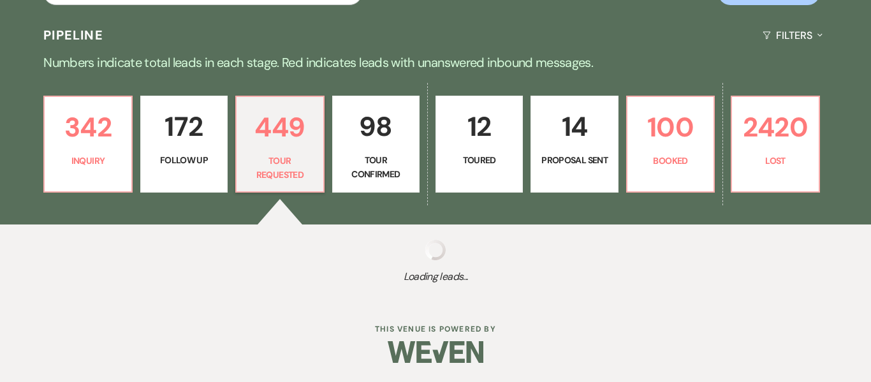
select select "2"
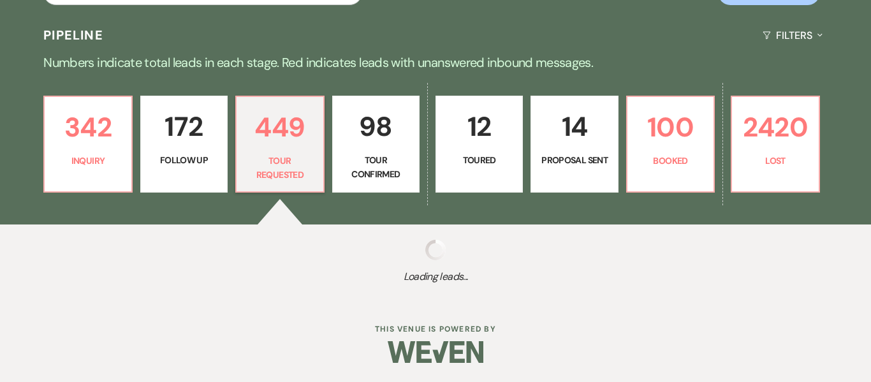
select select "2"
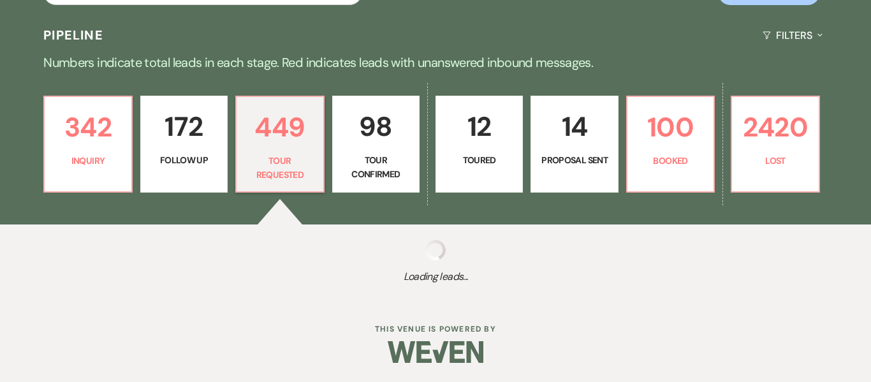
select select "2"
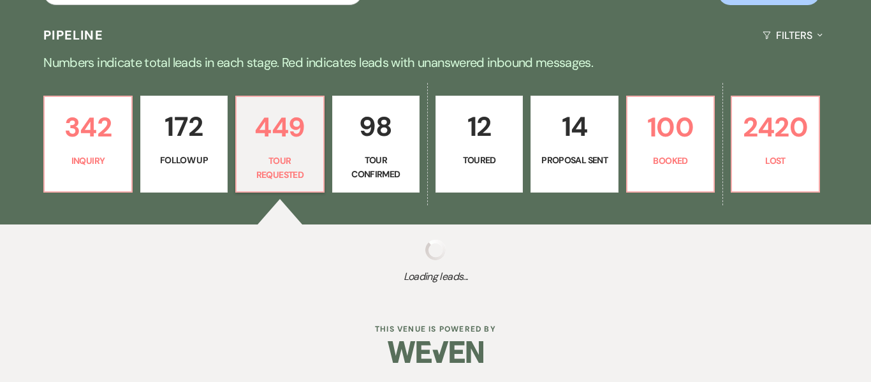
select select "2"
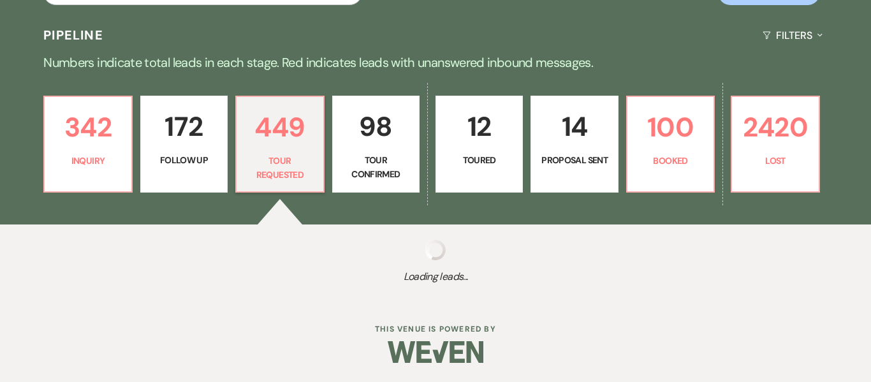
select select "2"
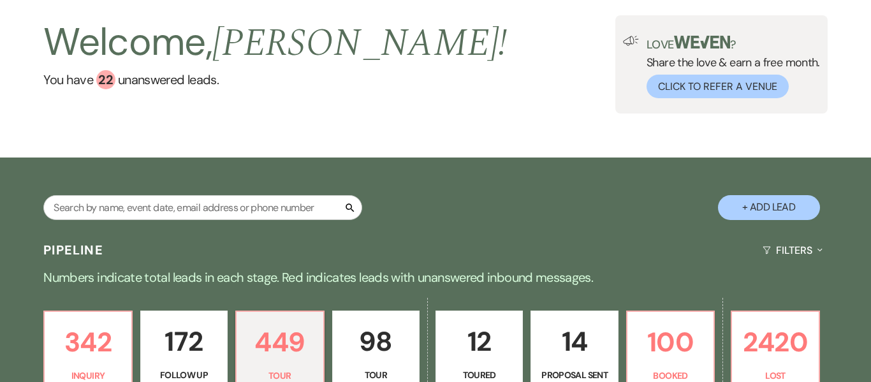
scroll to position [0, 0]
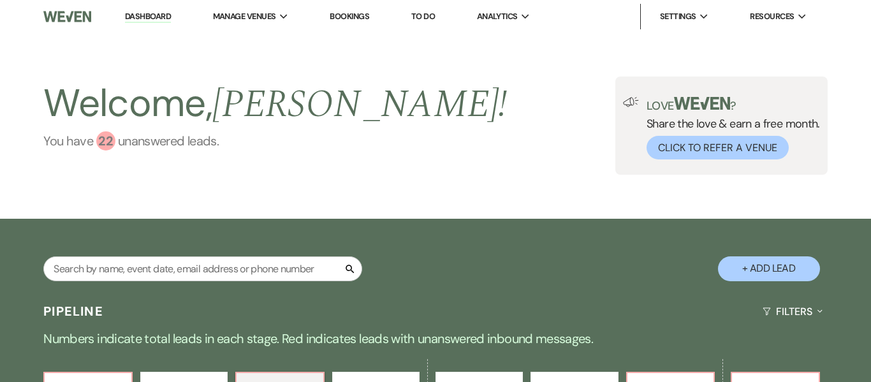
click at [102, 145] on div "22" at bounding box center [105, 140] width 19 height 19
click at [140, 20] on link "Dashboard" at bounding box center [148, 17] width 46 height 12
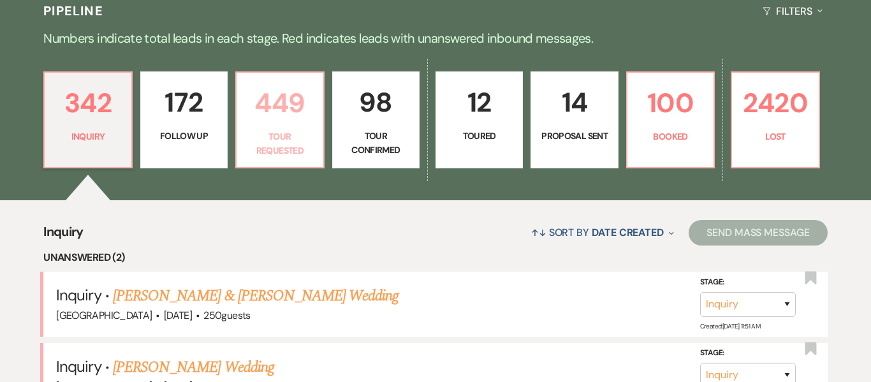
scroll to position [304, 0]
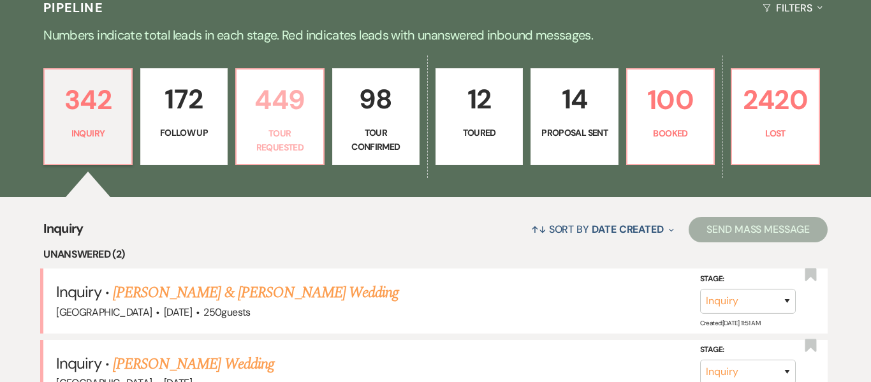
click at [293, 147] on p "Tour Requested" at bounding box center [279, 140] width 71 height 29
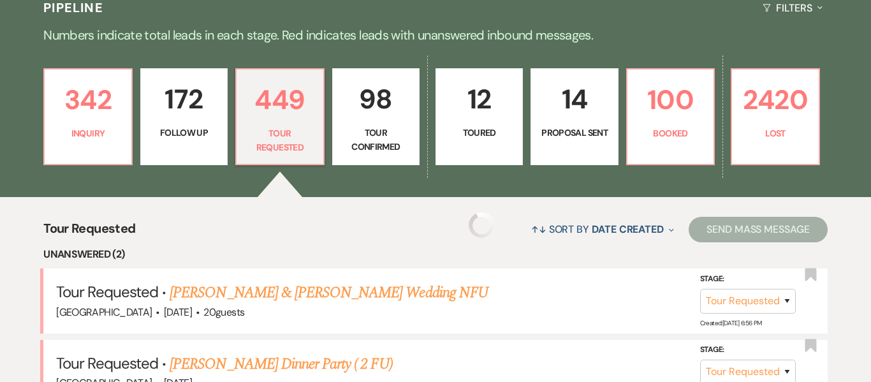
click at [386, 144] on p "Tour Confirmed" at bounding box center [376, 140] width 71 height 29
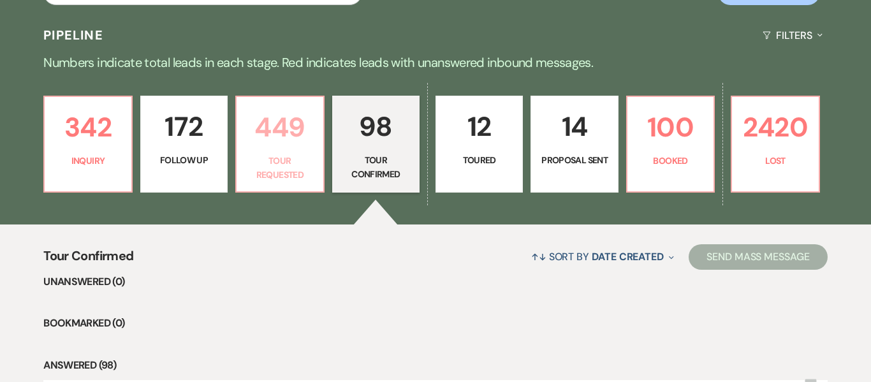
scroll to position [304, 0]
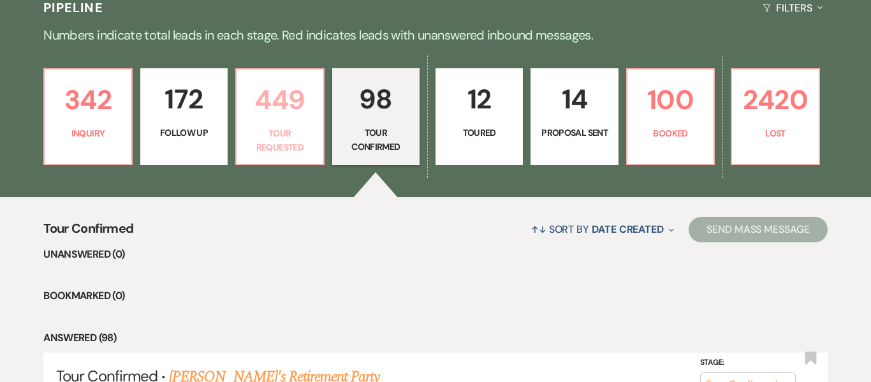
click at [284, 159] on link "449 Tour Requested" at bounding box center [279, 116] width 89 height 97
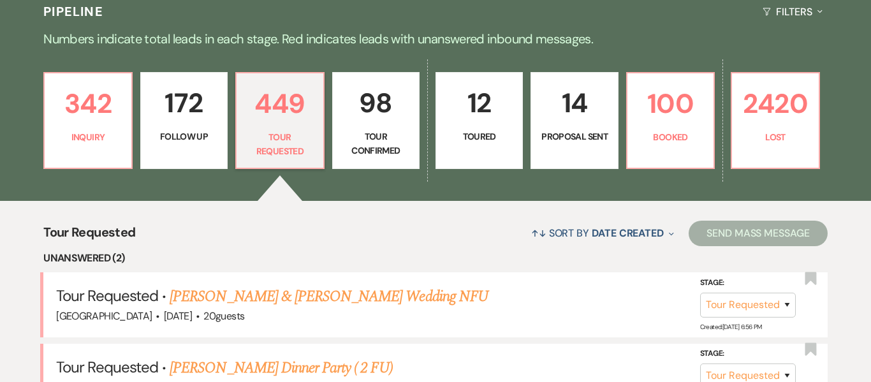
scroll to position [304, 0]
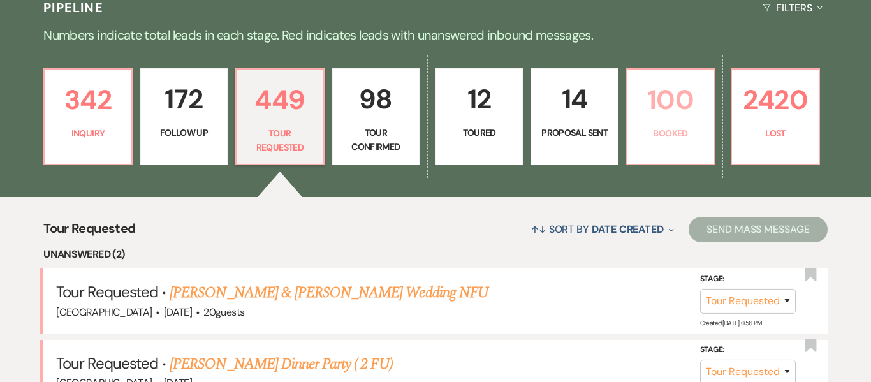
click at [676, 122] on link "100 Booked" at bounding box center [670, 116] width 89 height 97
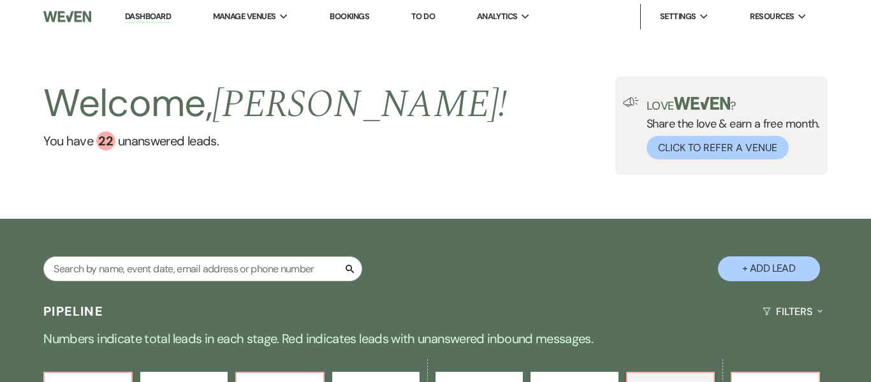
click at [437, 258] on div "Search + Add Lead" at bounding box center [435, 258] width 871 height 66
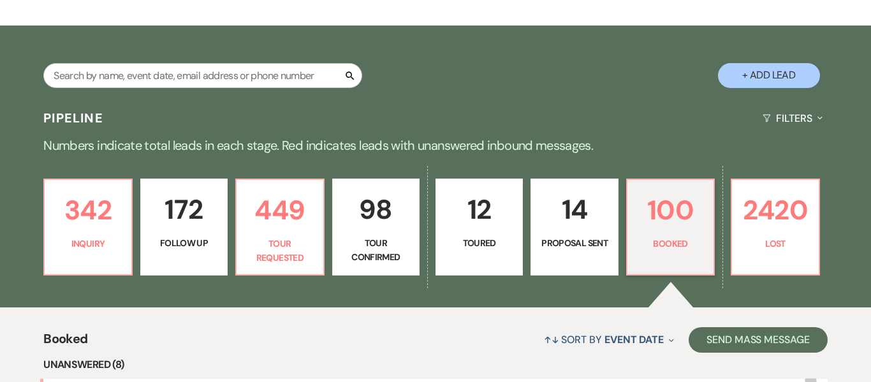
scroll to position [195, 0]
